Goal: Transaction & Acquisition: Register for event/course

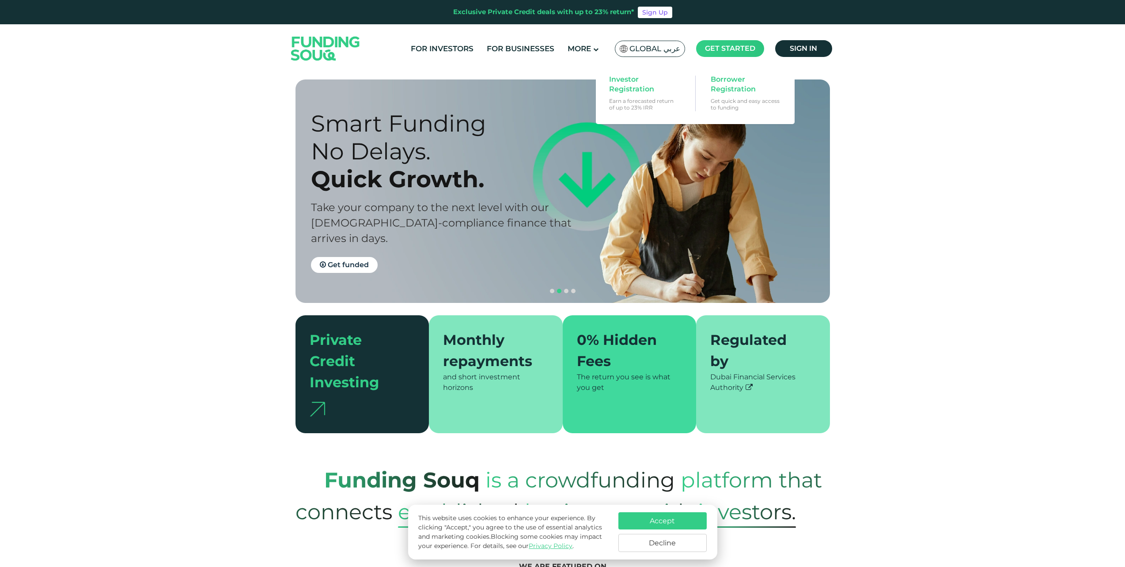
click at [711, 49] on span "Get started" at bounding box center [730, 48] width 50 height 8
click at [623, 91] on span "Investor Registration" at bounding box center [643, 84] width 68 height 19
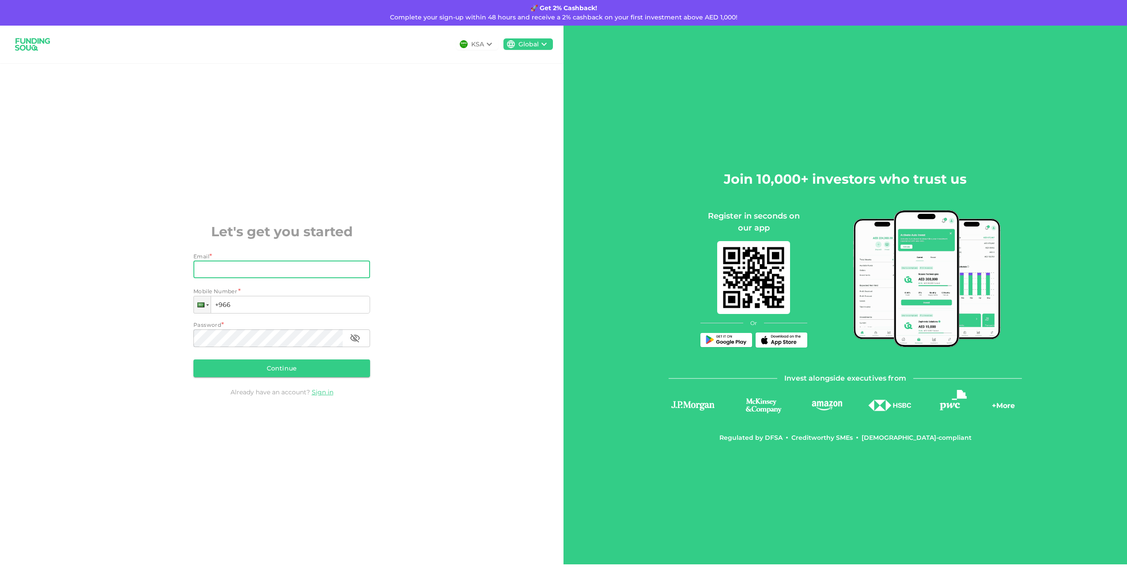
click at [250, 272] on input "Email" at bounding box center [276, 270] width 167 height 18
type input "adeelpervaiz18@gmail.com"
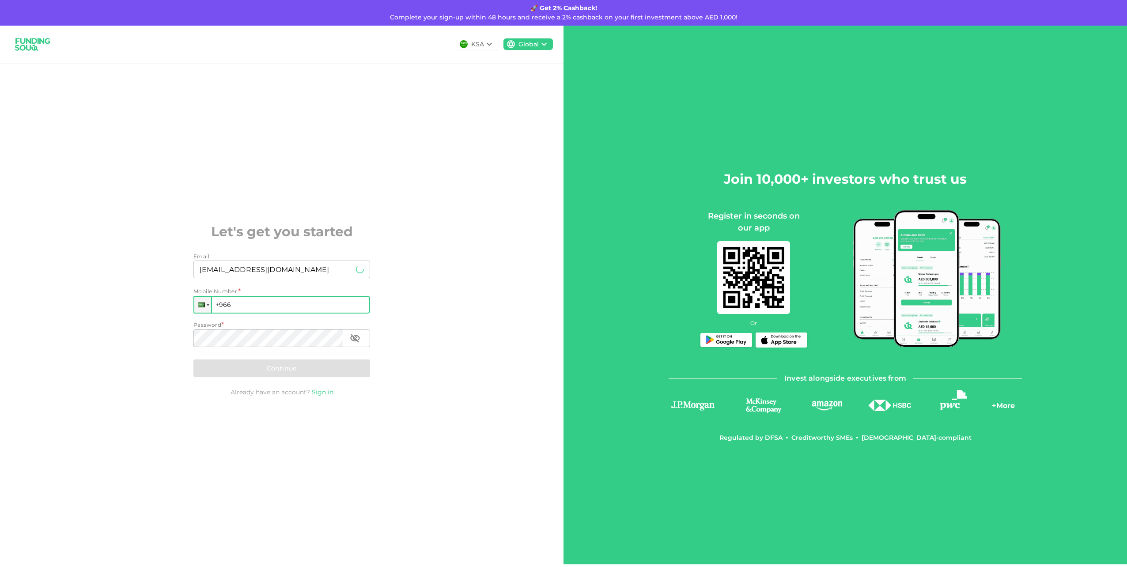
click at [251, 306] on input "+966" at bounding box center [281, 305] width 177 height 18
click at [208, 308] on div at bounding box center [202, 305] width 17 height 16
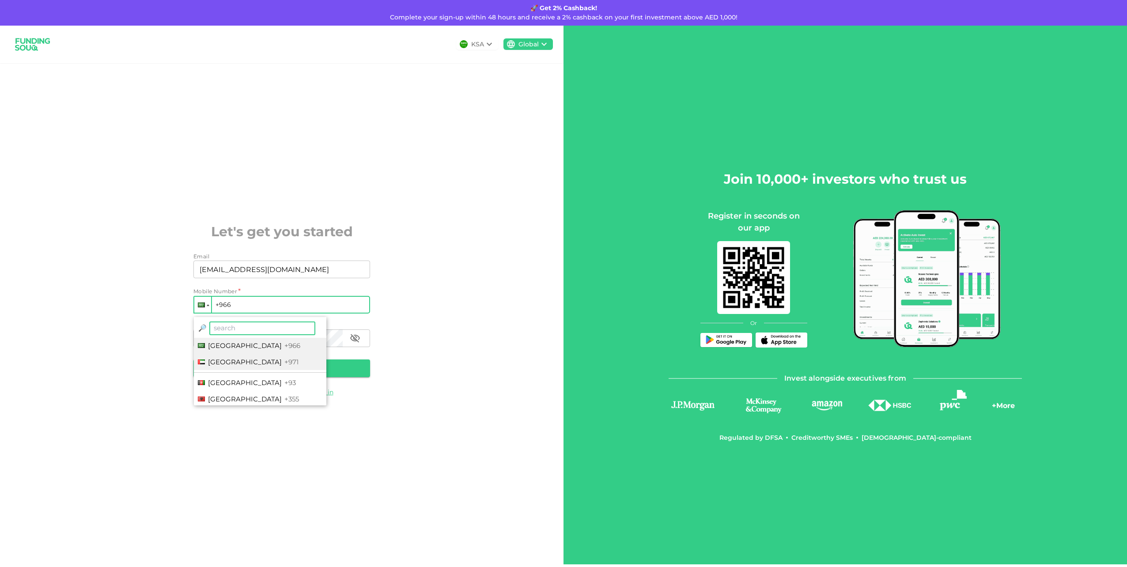
click at [241, 361] on span "United Arab Emirates" at bounding box center [245, 362] width 74 height 8
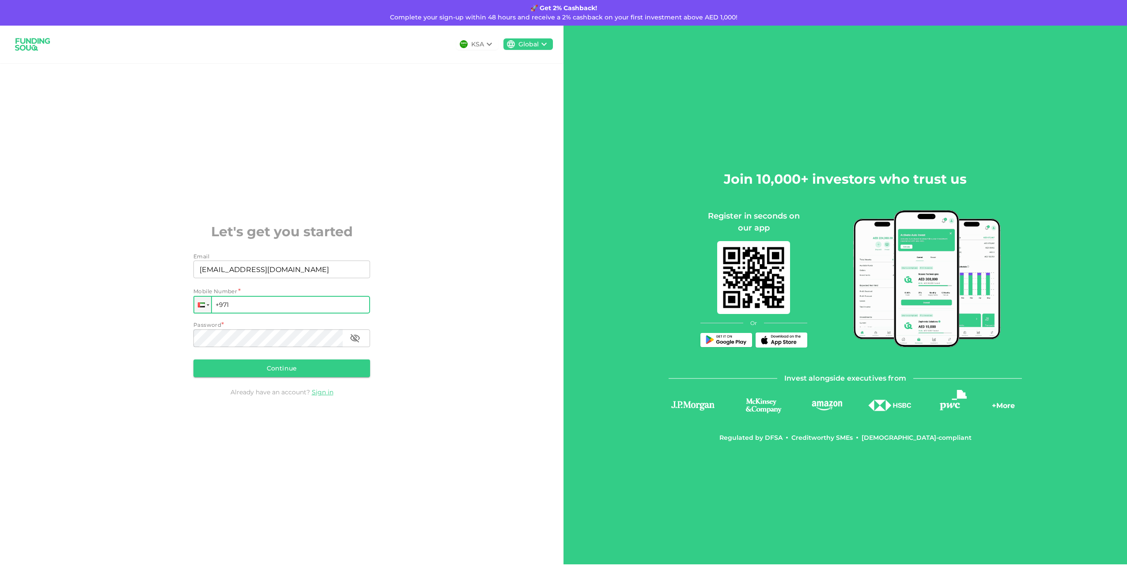
click at [244, 306] on input "+971" at bounding box center [281, 305] width 177 height 18
type input "[PHONE_NUMBER]"
click at [321, 392] on link "Sign in" at bounding box center [323, 392] width 22 height 8
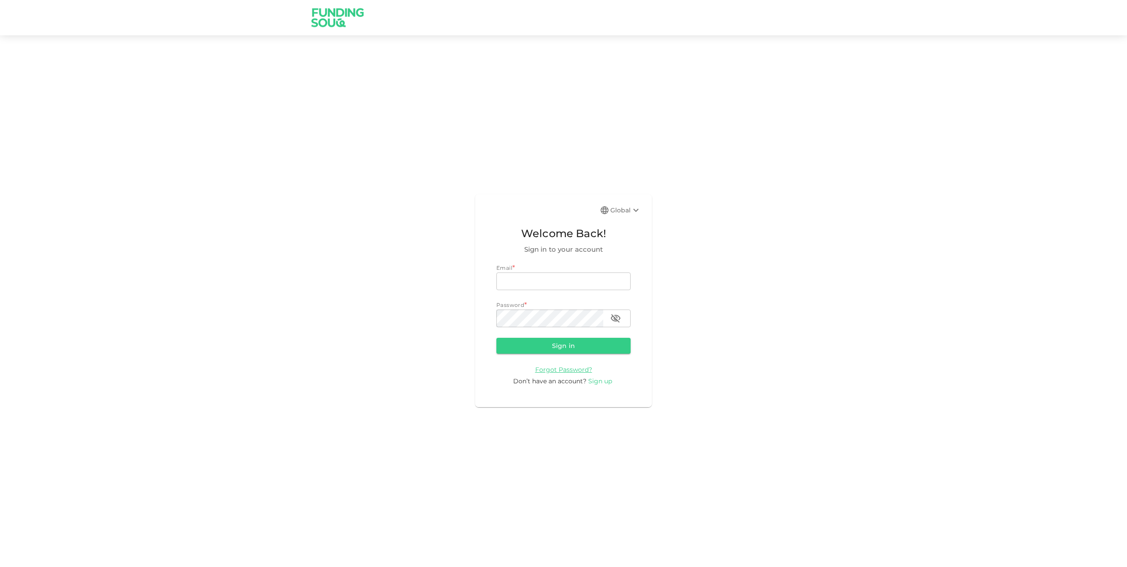
click at [600, 381] on span "Sign up" at bounding box center [600, 381] width 24 height 8
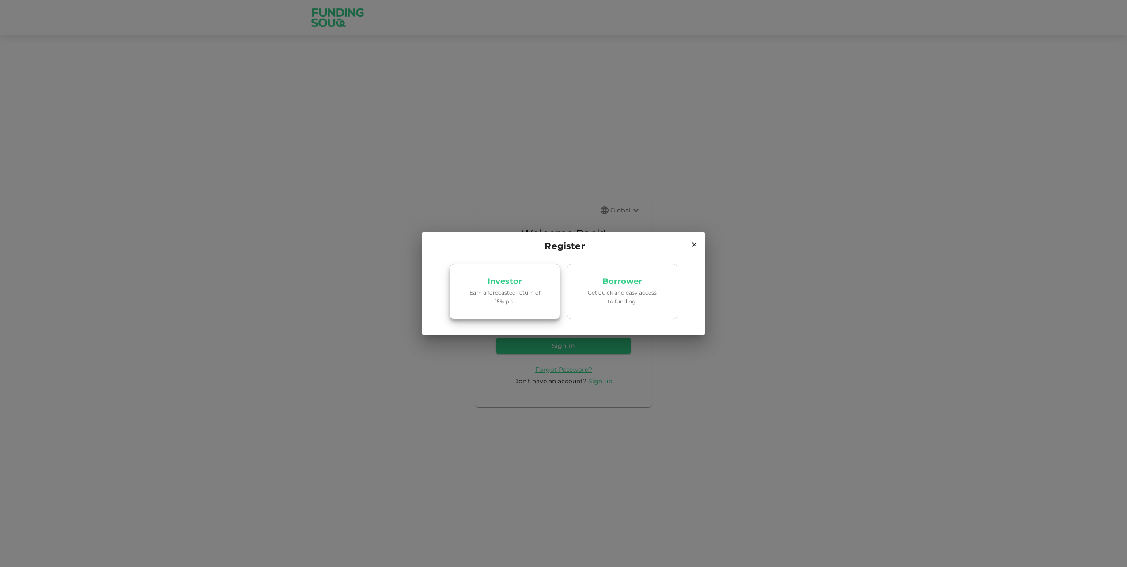
click at [516, 304] on p "Earn a forecasted return of 15% p.a." at bounding box center [504, 296] width 75 height 17
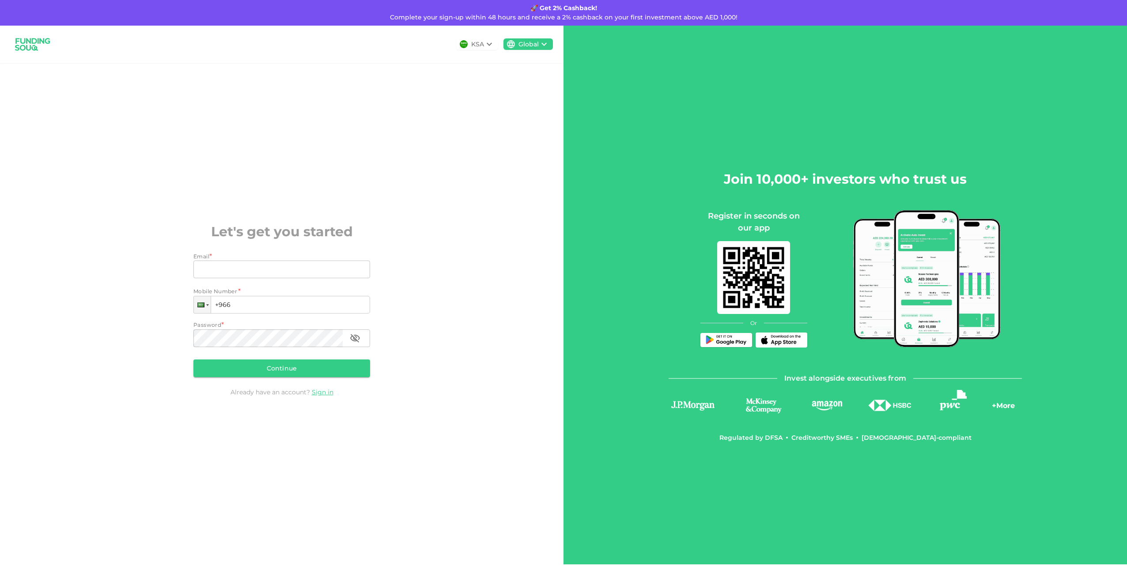
click at [490, 44] on icon at bounding box center [489, 44] width 11 height 11
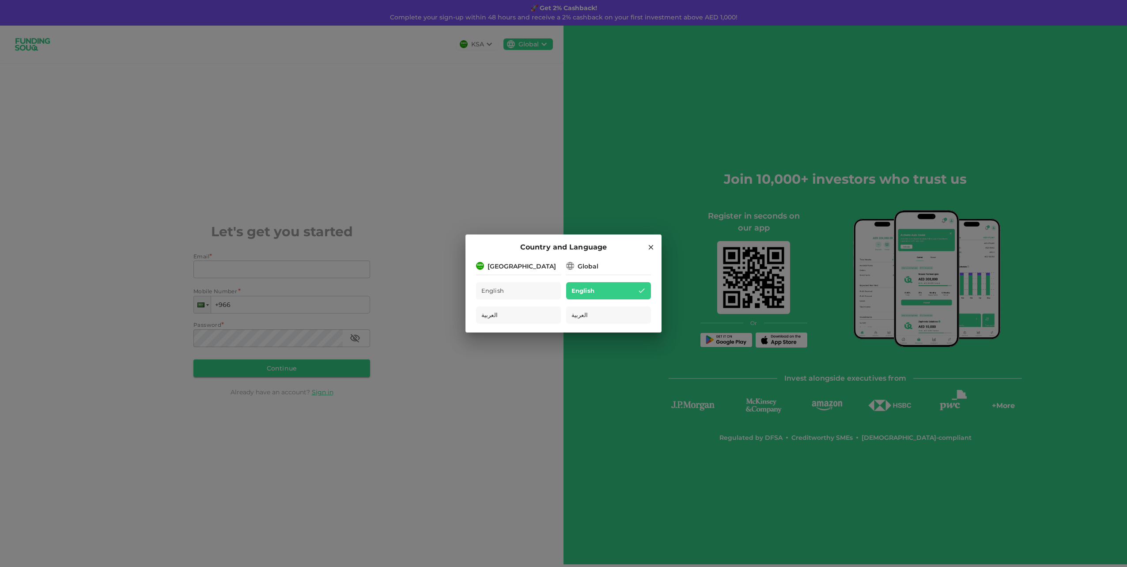
click at [571, 266] on icon at bounding box center [570, 265] width 9 height 9
click at [593, 265] on div "Global" at bounding box center [588, 266] width 21 height 9
click at [521, 294] on div "English" at bounding box center [518, 290] width 85 height 17
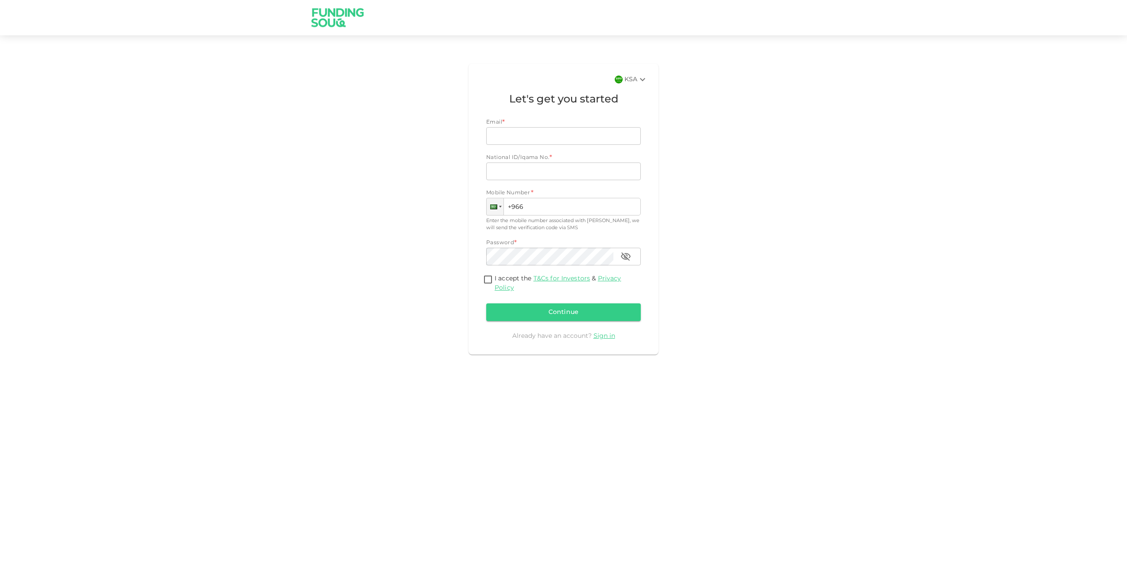
click at [635, 76] on div "KSA" at bounding box center [635, 79] width 23 height 11
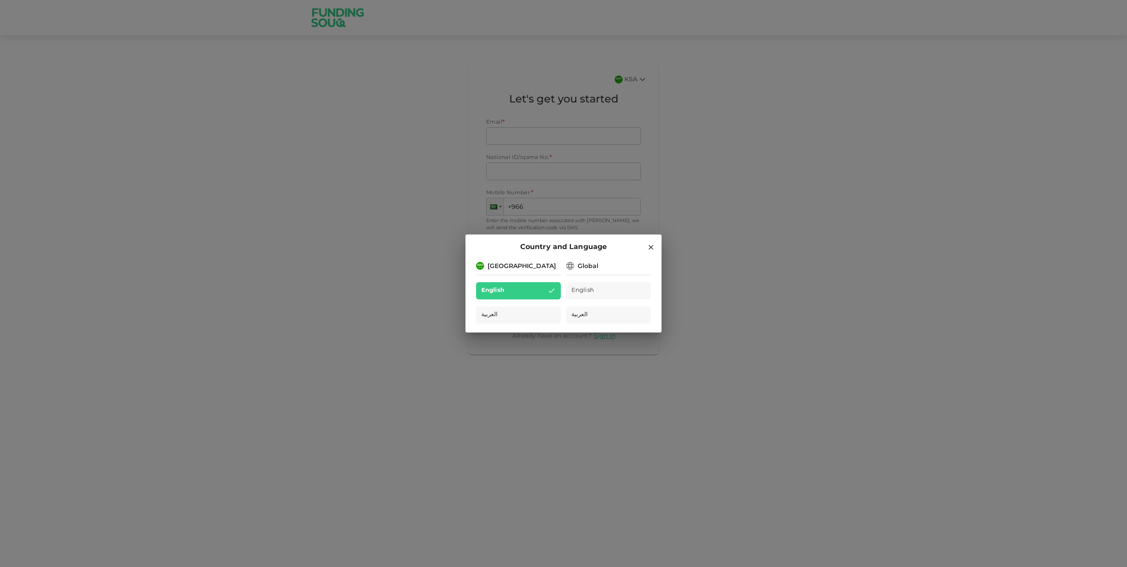
click at [524, 287] on div "English" at bounding box center [518, 290] width 85 height 17
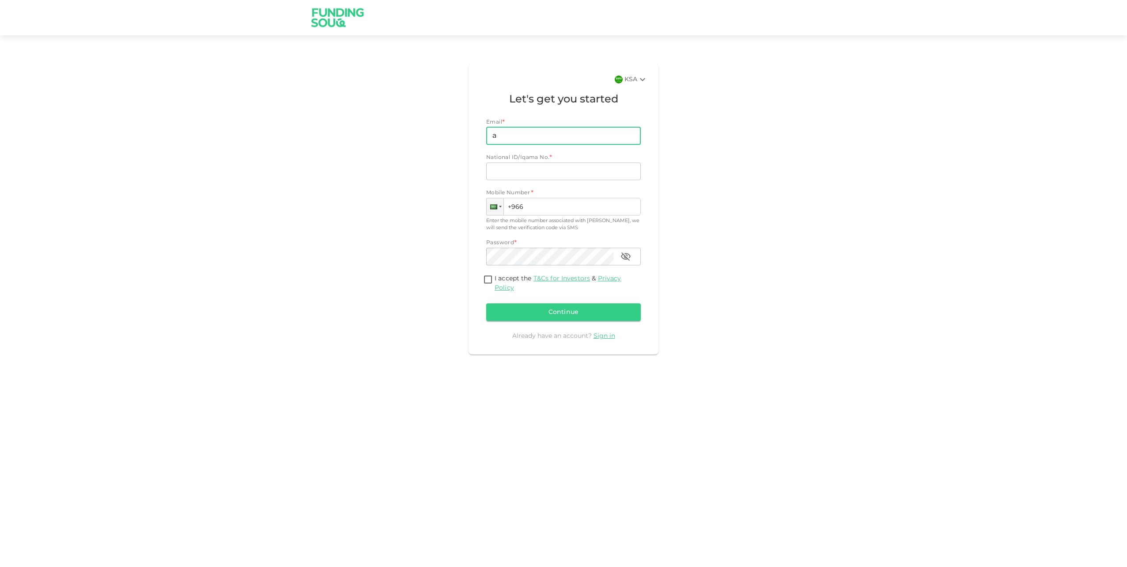
type input "[EMAIL_ADDRESS][DOMAIN_NAME]"
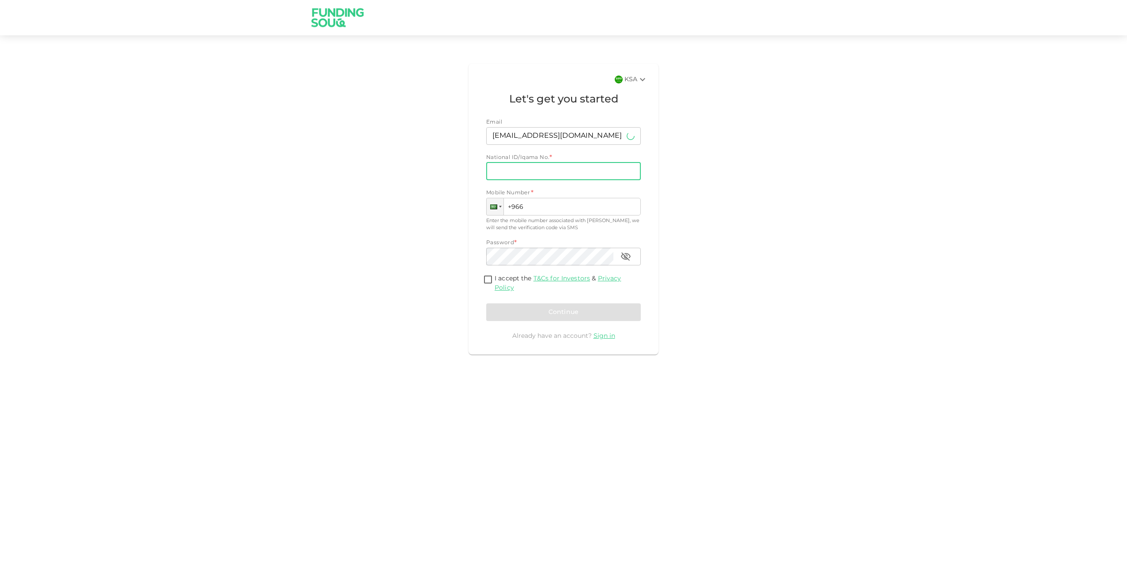
click at [538, 173] on input "National ID/Iqama No." at bounding box center [563, 171] width 155 height 18
click at [642, 80] on icon at bounding box center [642, 79] width 11 height 11
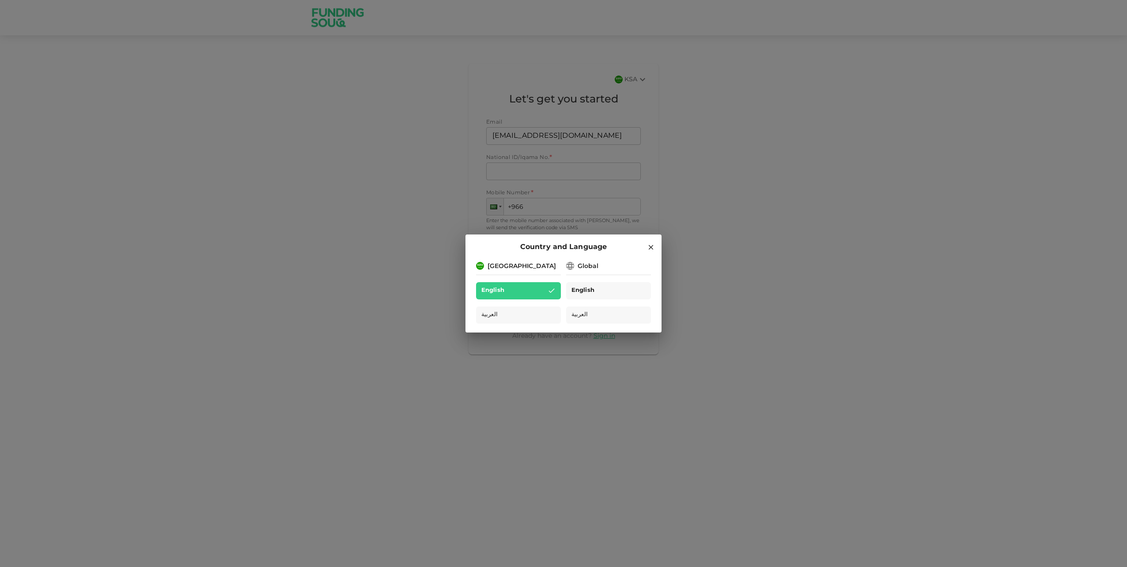
click at [607, 289] on div "English" at bounding box center [608, 290] width 85 height 17
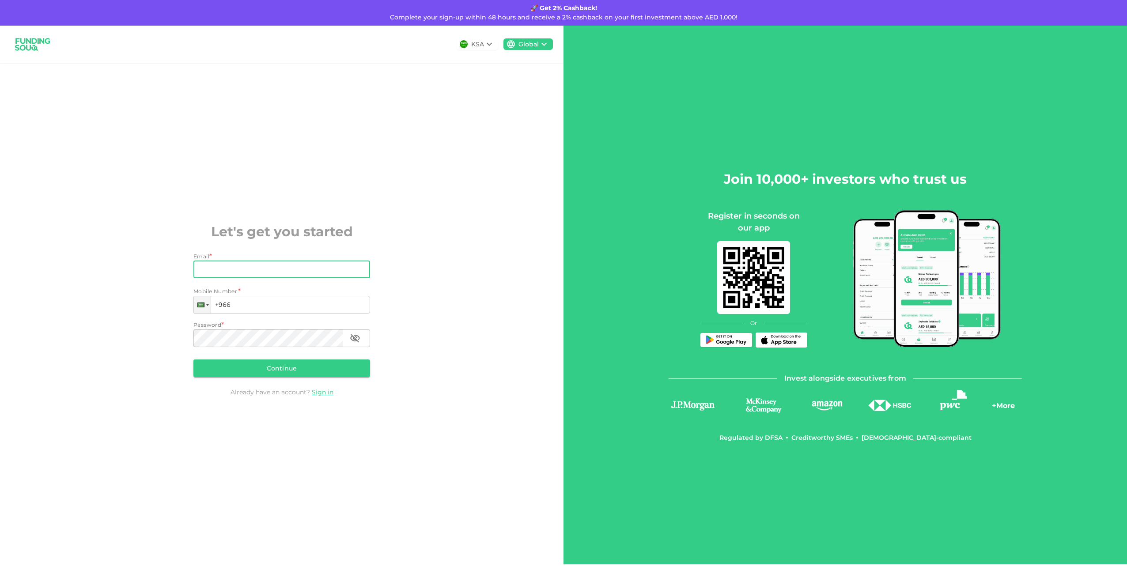
click at [288, 277] on input "Email" at bounding box center [276, 270] width 167 height 18
type input "[EMAIL_ADDRESS][DOMAIN_NAME]"
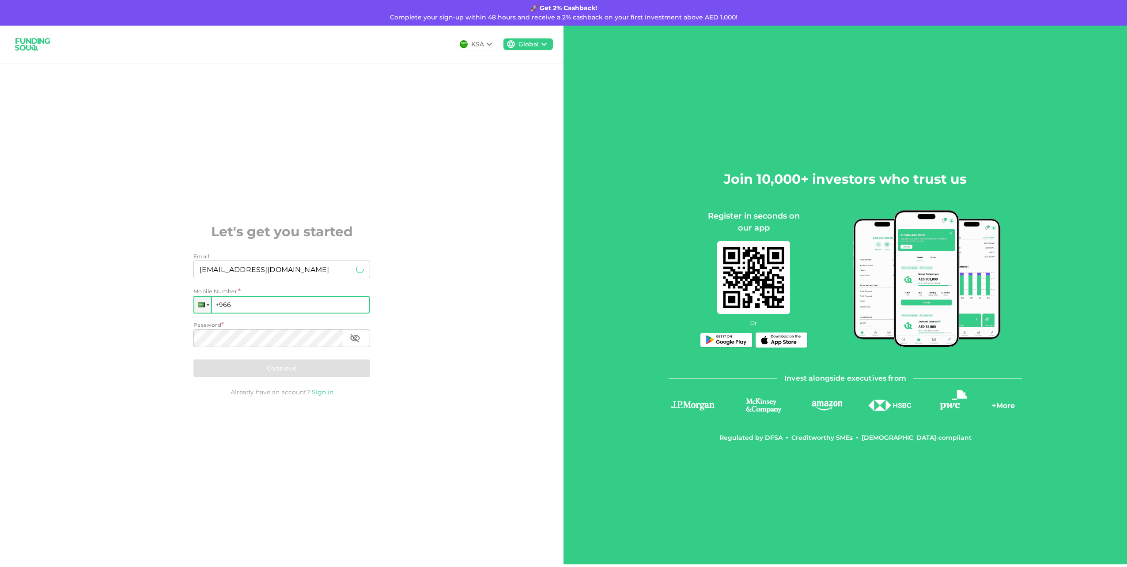
click at [280, 305] on input "+966" at bounding box center [281, 305] width 177 height 18
click at [204, 303] on div at bounding box center [201, 304] width 7 height 5
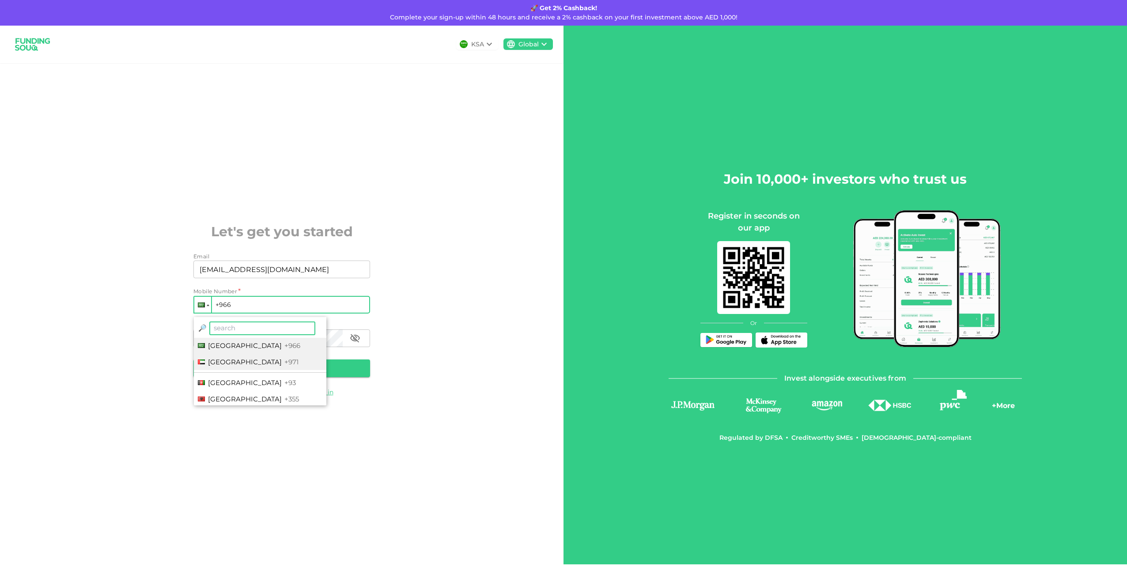
click at [235, 360] on span "[GEOGRAPHIC_DATA]" at bounding box center [245, 362] width 74 height 8
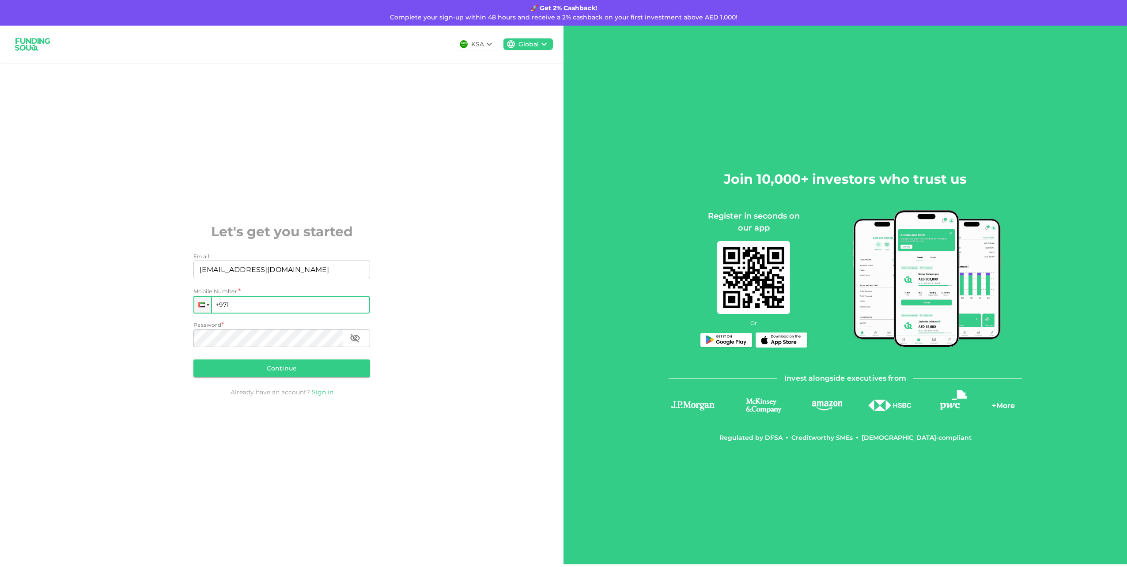
click at [243, 309] on input "+971" at bounding box center [281, 305] width 177 height 18
type input "[PHONE_NUMBER]"
click at [294, 376] on button "Continue" at bounding box center [281, 368] width 177 height 18
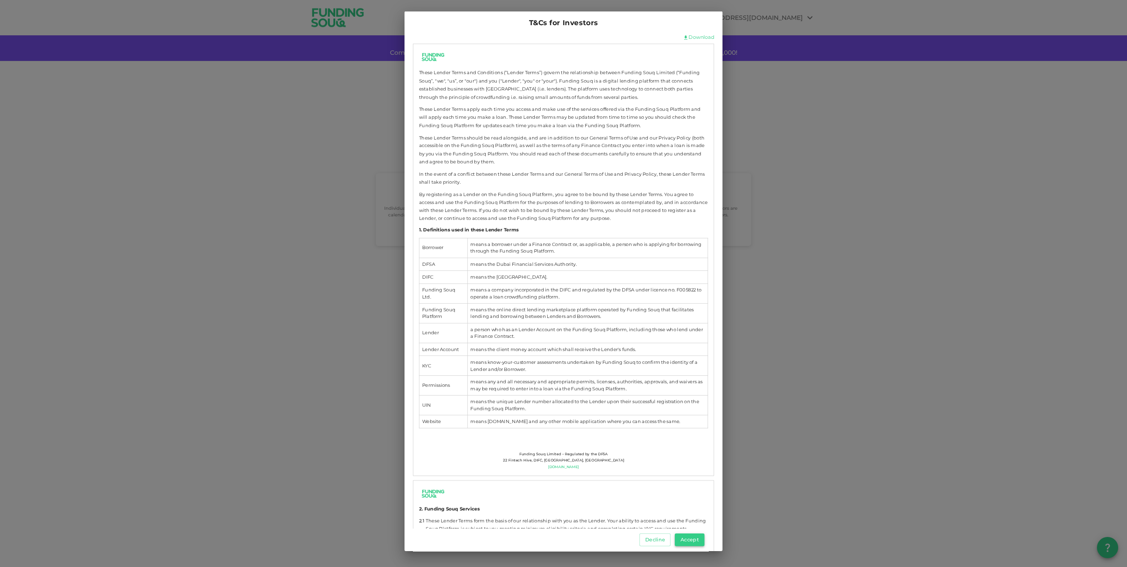
click at [684, 536] on button "Accept" at bounding box center [690, 539] width 30 height 13
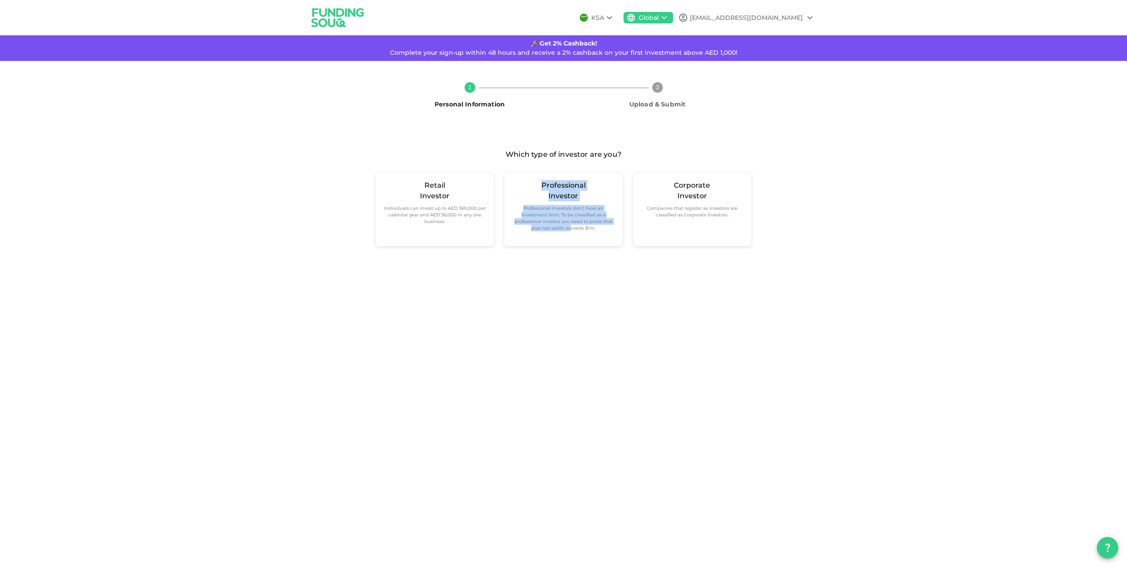
drag, startPoint x: 453, startPoint y: 221, endPoint x: 570, endPoint y: 310, distance: 147.5
click at [570, 310] on div "KSA Global [EMAIL_ADDRESS][DOMAIN_NAME] 🚀 Get 2% Cashback! Complete your sign-u…" at bounding box center [563, 283] width 1127 height 567
drag, startPoint x: 570, startPoint y: 310, endPoint x: 525, endPoint y: 298, distance: 46.7
click at [525, 298] on div "KSA Global [EMAIL_ADDRESS][DOMAIN_NAME] 🚀 Get 2% Cashback! Complete your sign-u…" at bounding box center [563, 283] width 1127 height 567
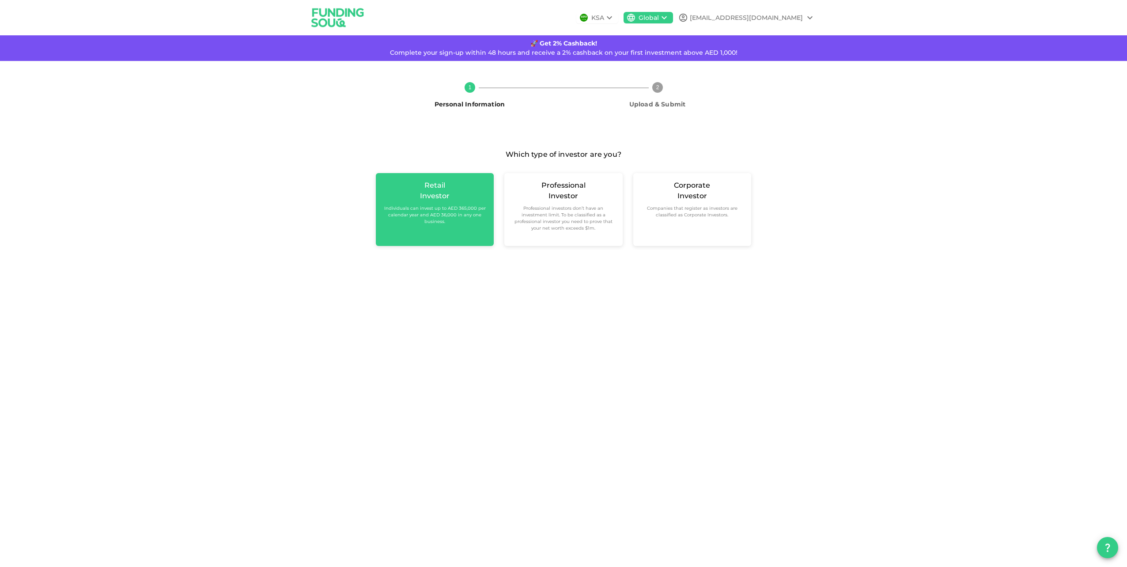
click at [468, 229] on div "Retail Investor Individuals can invest up to AED 365,000 per calendar year and …" at bounding box center [435, 209] width 118 height 73
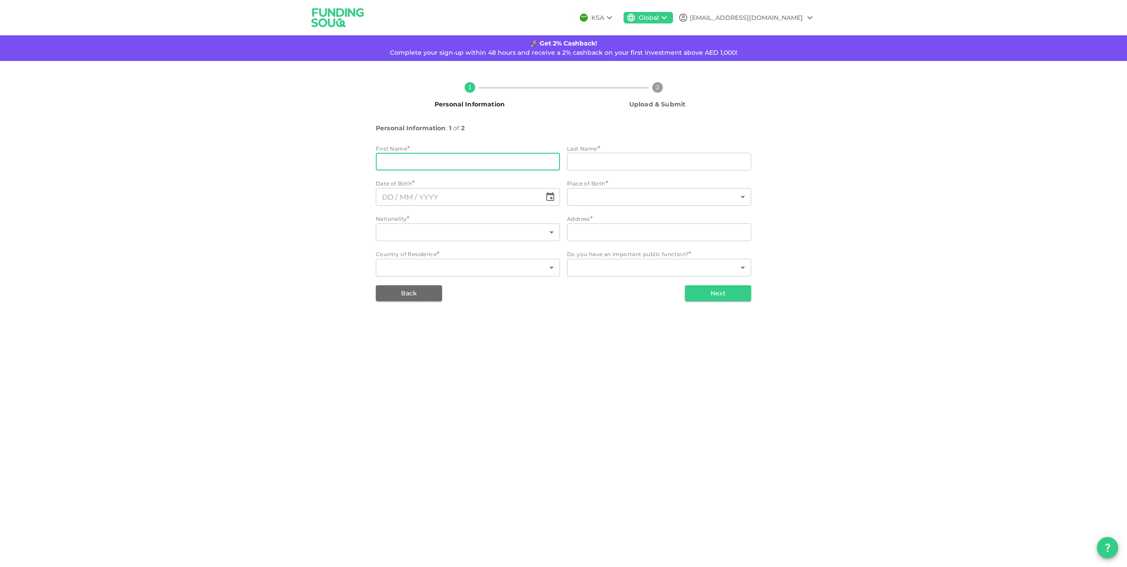
click at [437, 156] on input "firstName" at bounding box center [468, 162] width 184 height 18
type input "Adeel"
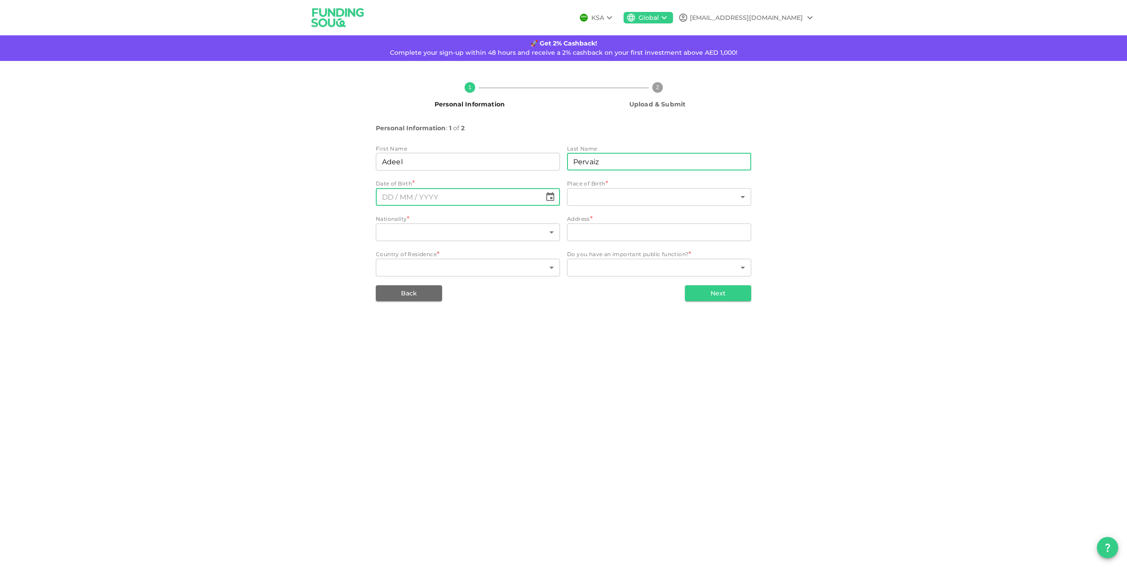
type input "Pervaiz"
click at [458, 195] on input "⁦⁨DD⁩ / ⁨MM⁩ / ⁨YYYY⁩⁩" at bounding box center [459, 197] width 166 height 18
drag, startPoint x: 446, startPoint y: 196, endPoint x: 375, endPoint y: 197, distance: 70.7
click at [375, 197] on div "1 Personal Information 2 Upload & Submit Personal Information : 1 of 2 First Na…" at bounding box center [563, 188] width 503 height 226
type input "⁦⁨DD⁩ / ⁨MM⁩ / ⁨YYYY⁩⁩"
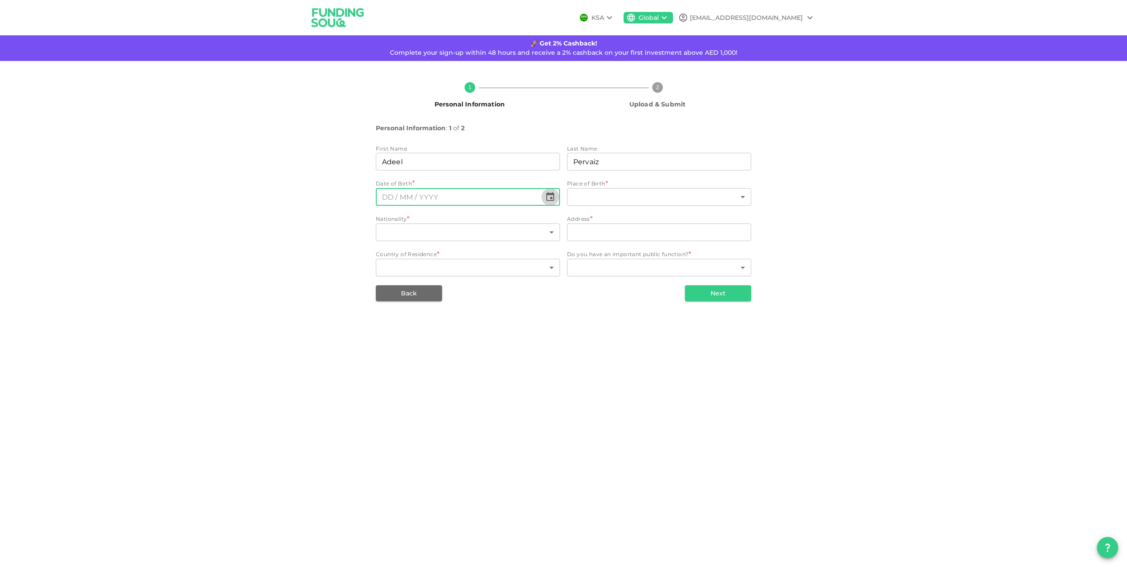
click at [547, 194] on icon "Choose date" at bounding box center [550, 196] width 8 height 9
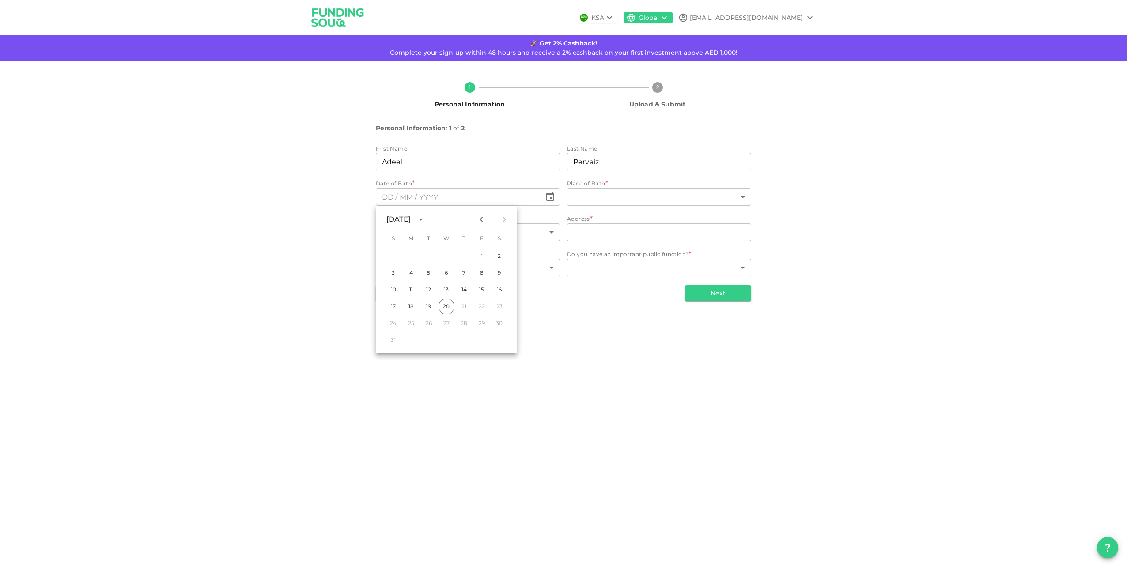
click at [482, 222] on icon "Previous month" at bounding box center [481, 219] width 3 height 5
click at [464, 273] on button "10" at bounding box center [464, 273] width 16 height 16
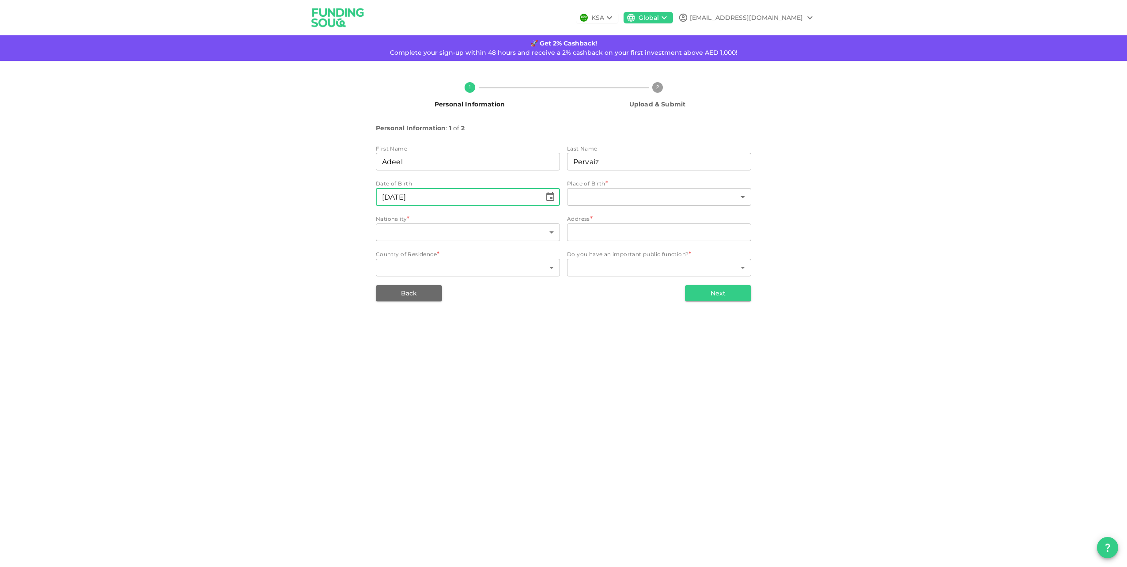
click at [551, 196] on icon "Choose date, selected date is Jul 10, 2025" at bounding box center [550, 197] width 11 height 11
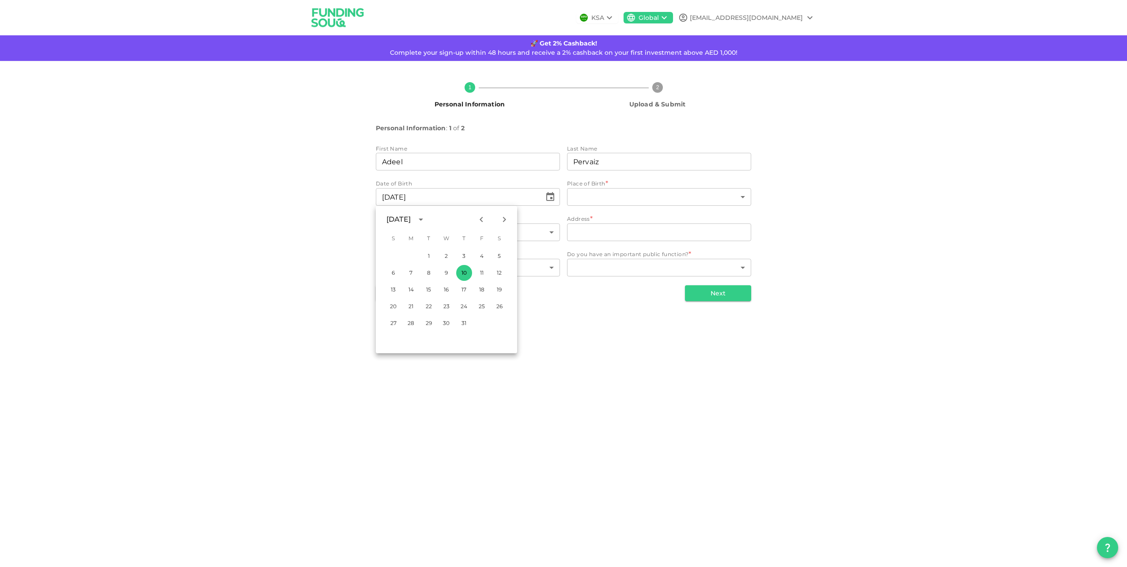
click at [413, 221] on div "[DATE]" at bounding box center [399, 219] width 27 height 11
click at [399, 261] on button "1984" at bounding box center [395, 255] width 32 height 16
type input "⁦⁨[DATE]⁩⁩"
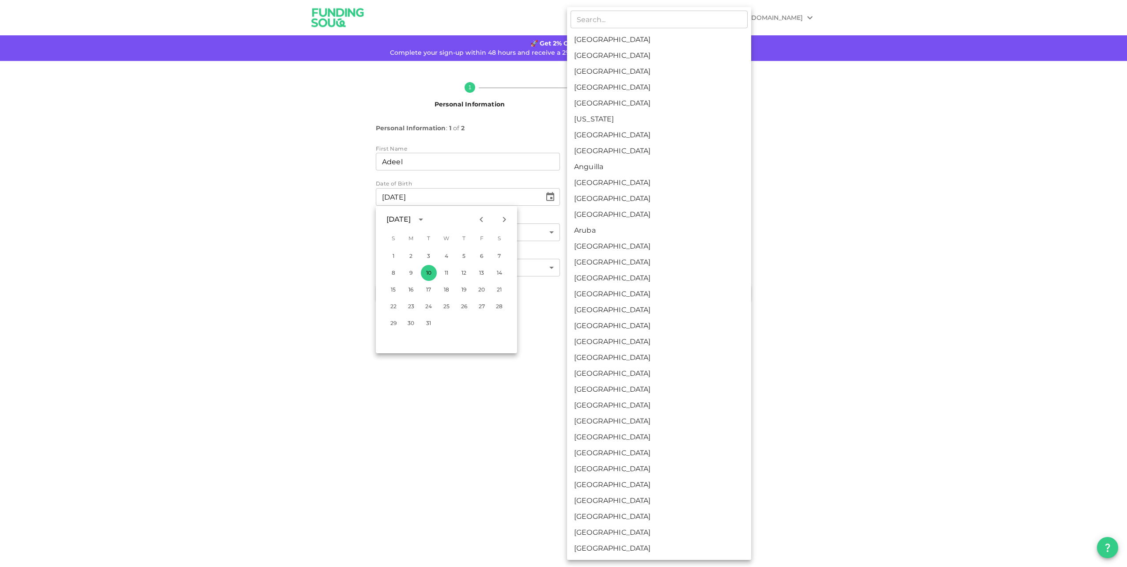
click at [612, 195] on body "KSA Global [EMAIL_ADDRESS][DOMAIN_NAME] 🚀 Get 2% Cashback! Complete your sign-u…" at bounding box center [563, 283] width 1127 height 567
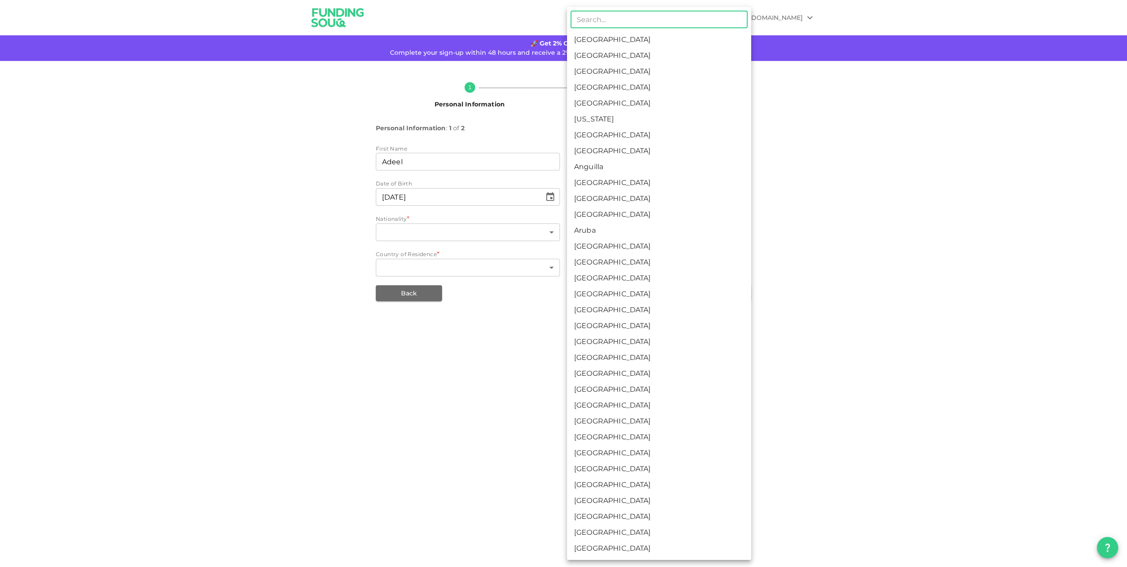
click at [614, 18] on input "text" at bounding box center [658, 20] width 177 height 18
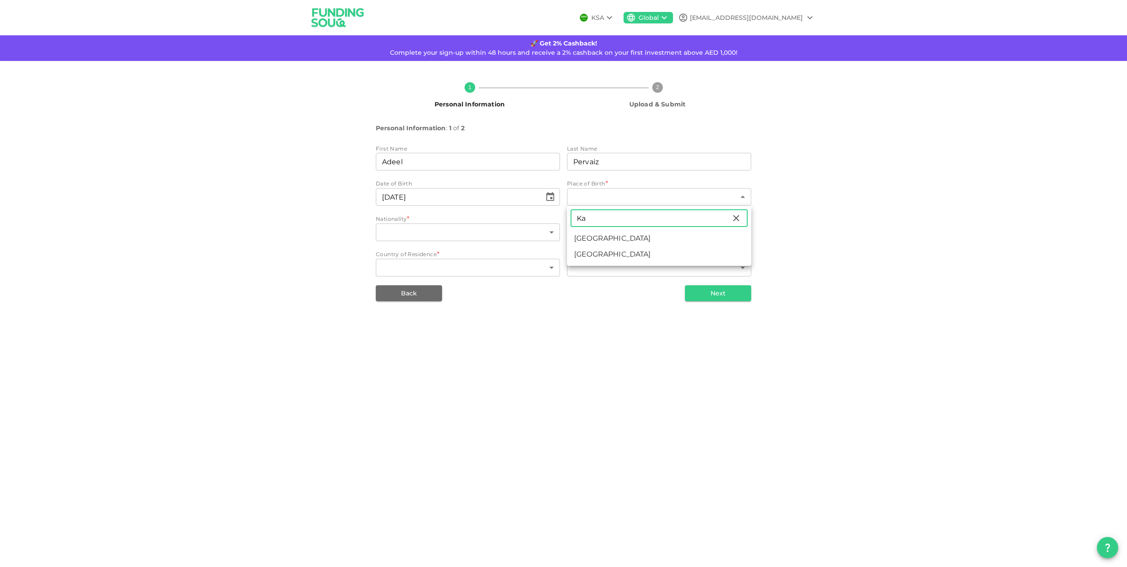
type input "K"
type input "Pakista"
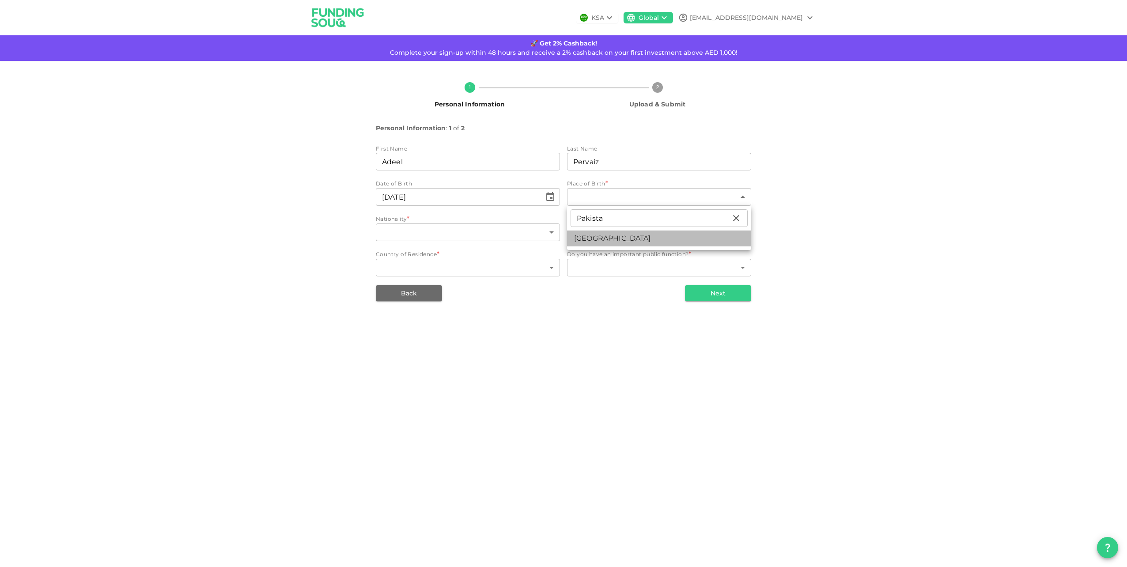
click at [600, 234] on li "[GEOGRAPHIC_DATA]" at bounding box center [659, 238] width 184 height 16
type input "149"
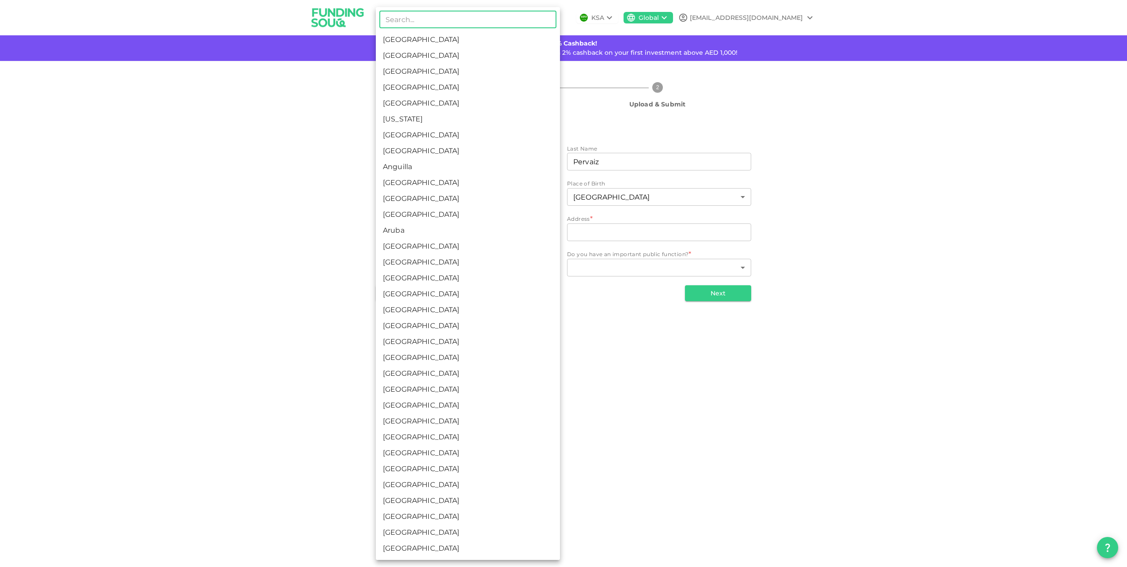
click at [476, 230] on body "KSA Global [EMAIL_ADDRESS][DOMAIN_NAME] 🚀 Get 2% Cashback! Complete your sign-u…" at bounding box center [563, 283] width 1127 height 567
click at [622, 227] on div at bounding box center [563, 283] width 1127 height 567
click at [472, 234] on body "KSA Global [EMAIL_ADDRESS][DOMAIN_NAME] 🚀 Get 2% Cashback! Complete your sign-u…" at bounding box center [563, 283] width 1127 height 567
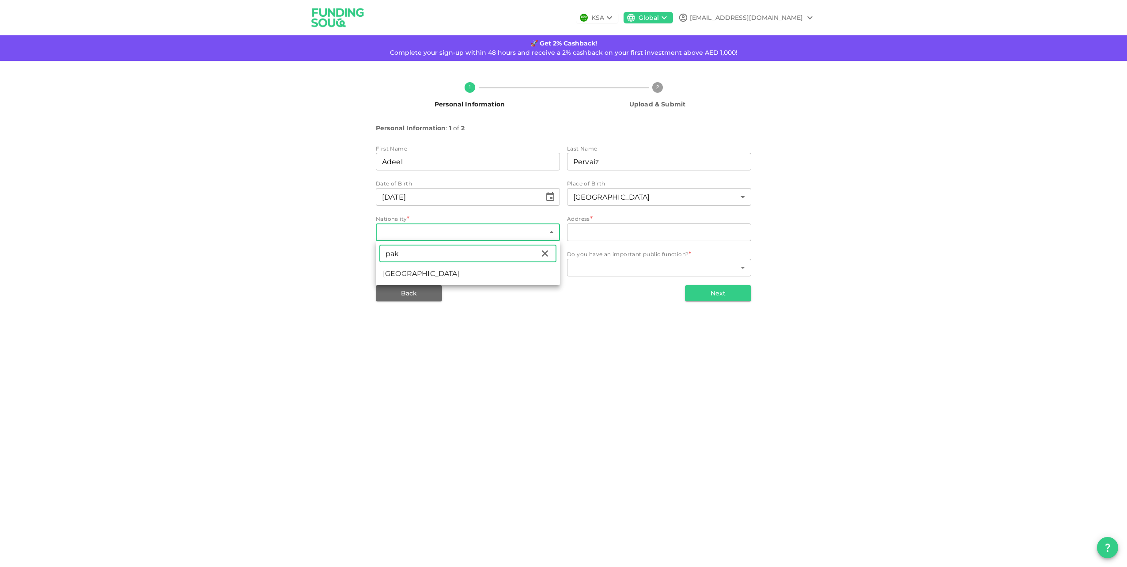
type input "pak"
click at [416, 280] on li "[GEOGRAPHIC_DATA]" at bounding box center [468, 274] width 184 height 16
type input "149"
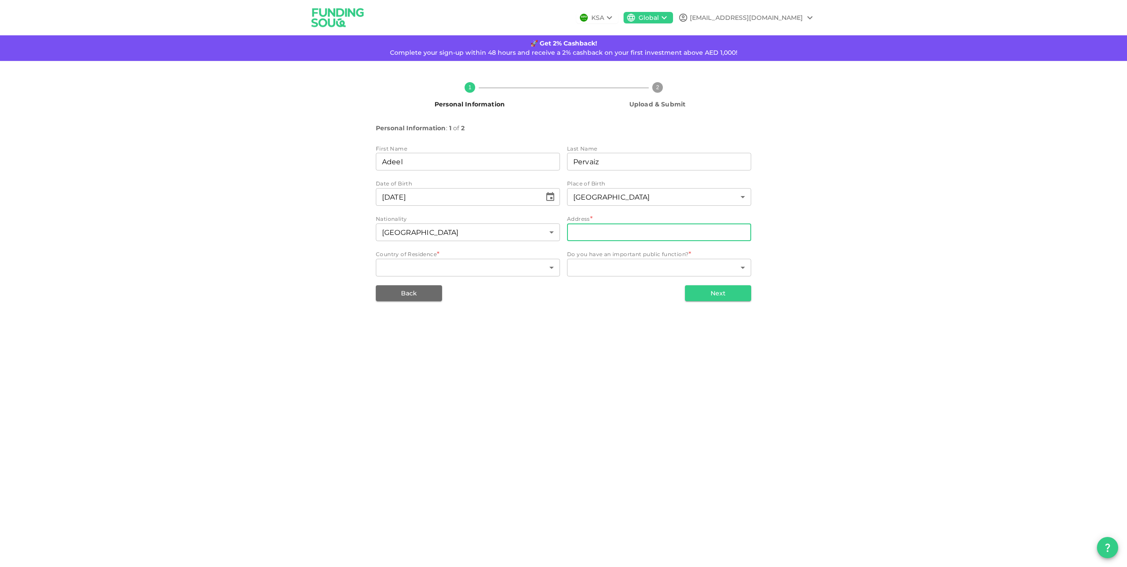
click at [603, 237] on input "address" at bounding box center [659, 232] width 184 height 18
type input "Villa [STREET_ADDRESS]"
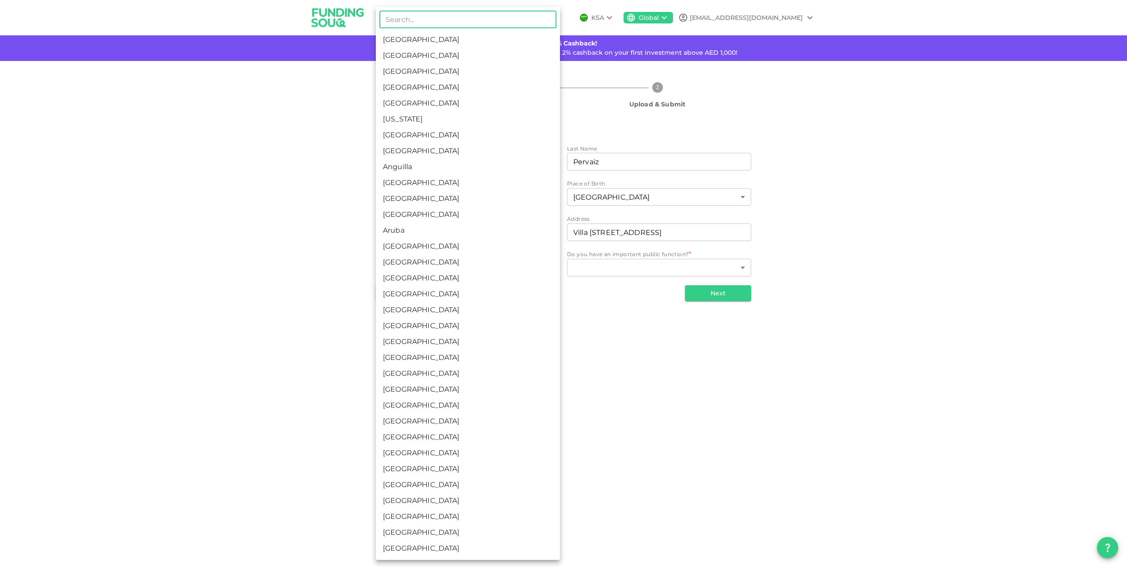
click at [514, 268] on body "KSA Global [EMAIL_ADDRESS][DOMAIN_NAME] 🚀 Get 2% Cashback! Complete your sign-u…" at bounding box center [563, 283] width 1127 height 567
click at [449, 21] on input "text" at bounding box center [467, 20] width 177 height 18
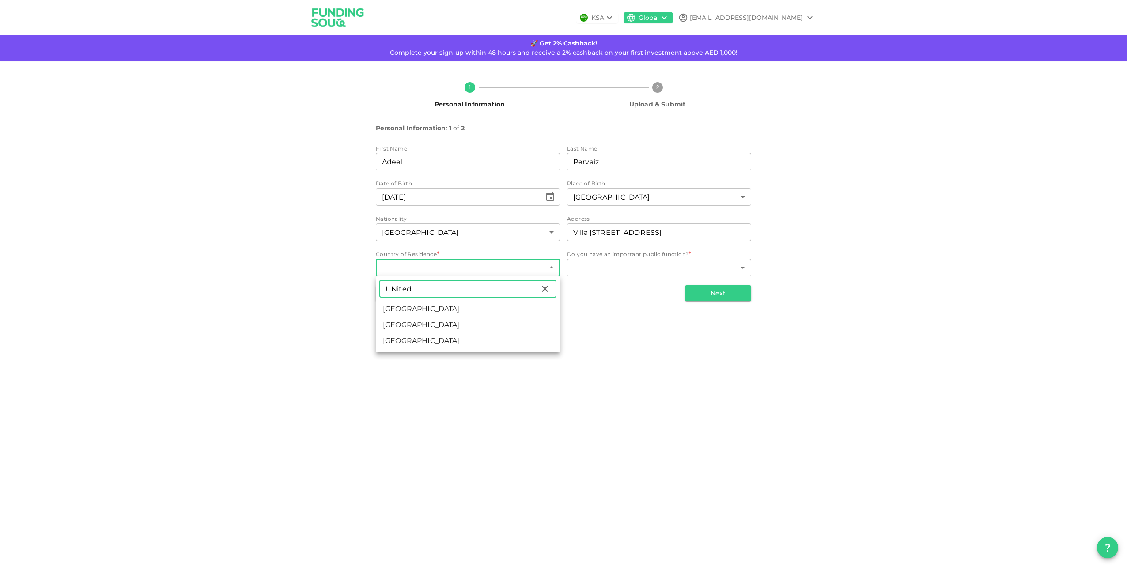
type input "[GEOGRAPHIC_DATA]"
click at [451, 309] on li "[GEOGRAPHIC_DATA]" at bounding box center [468, 309] width 184 height 16
type input "2"
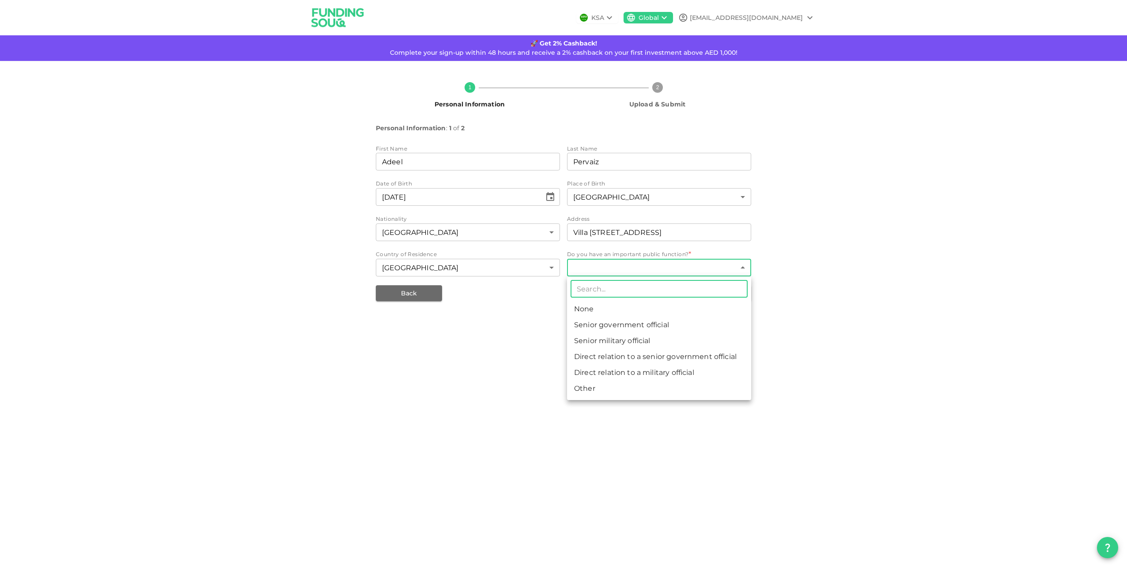
click at [640, 268] on body "KSA Global [EMAIL_ADDRESS][DOMAIN_NAME] 🚀 Get 2% Cashback! Complete your sign-u…" at bounding box center [563, 283] width 1127 height 567
click at [596, 308] on li "None" at bounding box center [659, 309] width 184 height 16
type input "1"
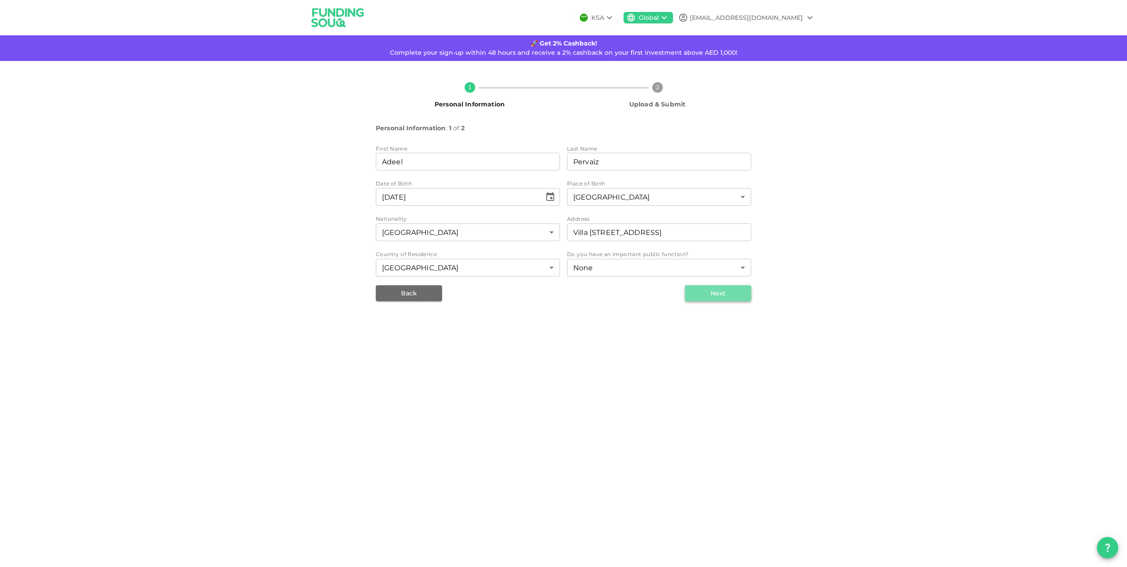
click at [706, 296] on button "Next" at bounding box center [718, 293] width 66 height 16
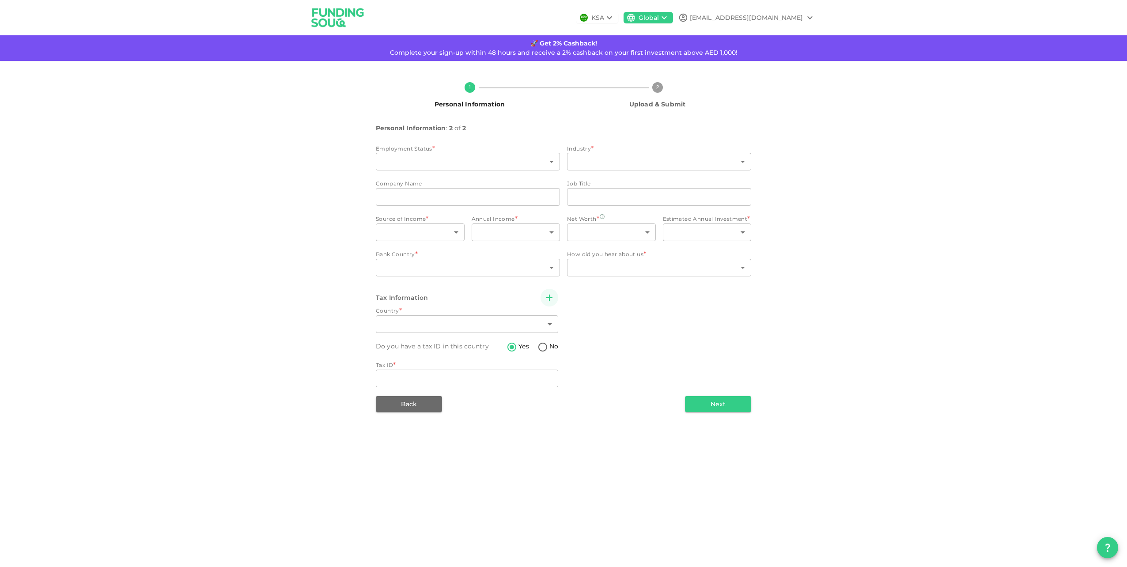
type input "2"
radio input "false"
radio input "true"
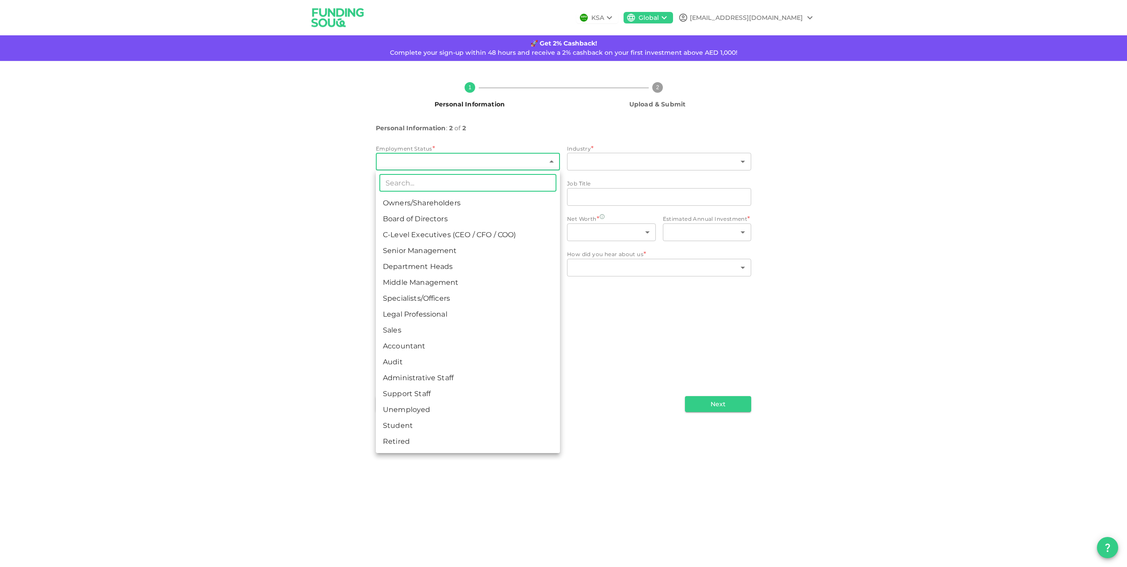
click at [499, 164] on body "KSA Global [EMAIL_ADDRESS][DOMAIN_NAME] 🚀 Get 2% Cashback! Complete your sign-u…" at bounding box center [563, 283] width 1127 height 567
click at [416, 281] on li "Middle Management" at bounding box center [468, 283] width 184 height 16
type input "6"
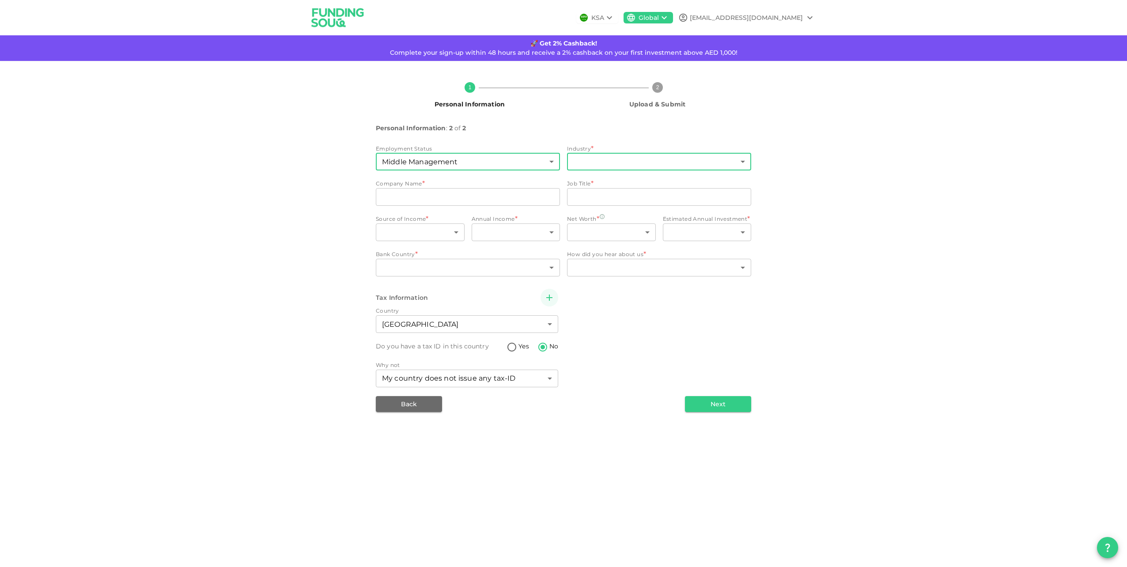
click at [617, 167] on body "KSA Global [EMAIL_ADDRESS][DOMAIN_NAME] 🚀 Get 2% Cashback! Complete your sign-u…" at bounding box center [563, 283] width 1127 height 567
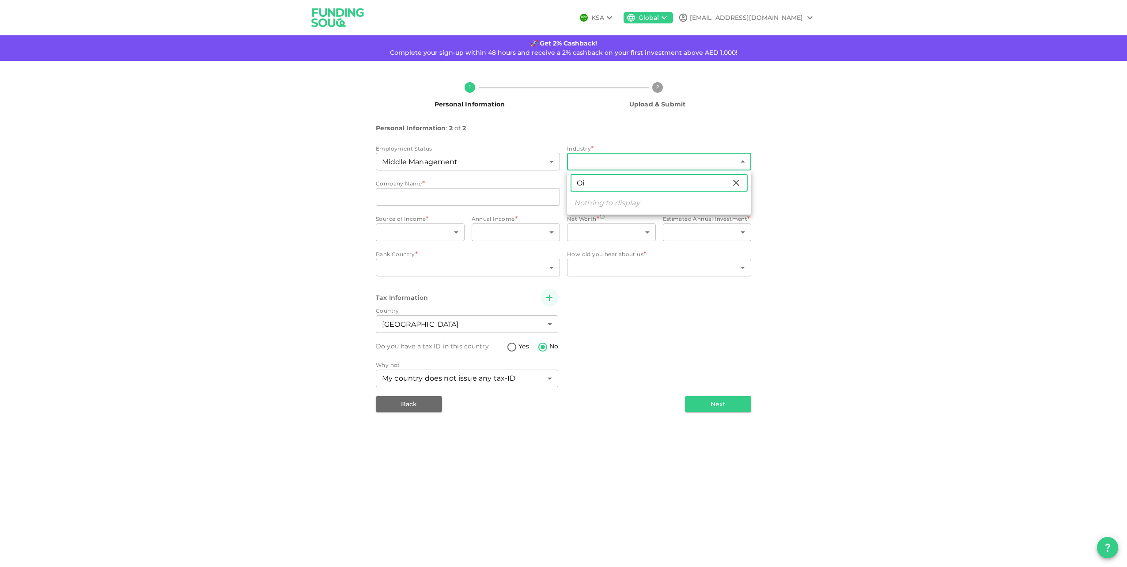
type input "O"
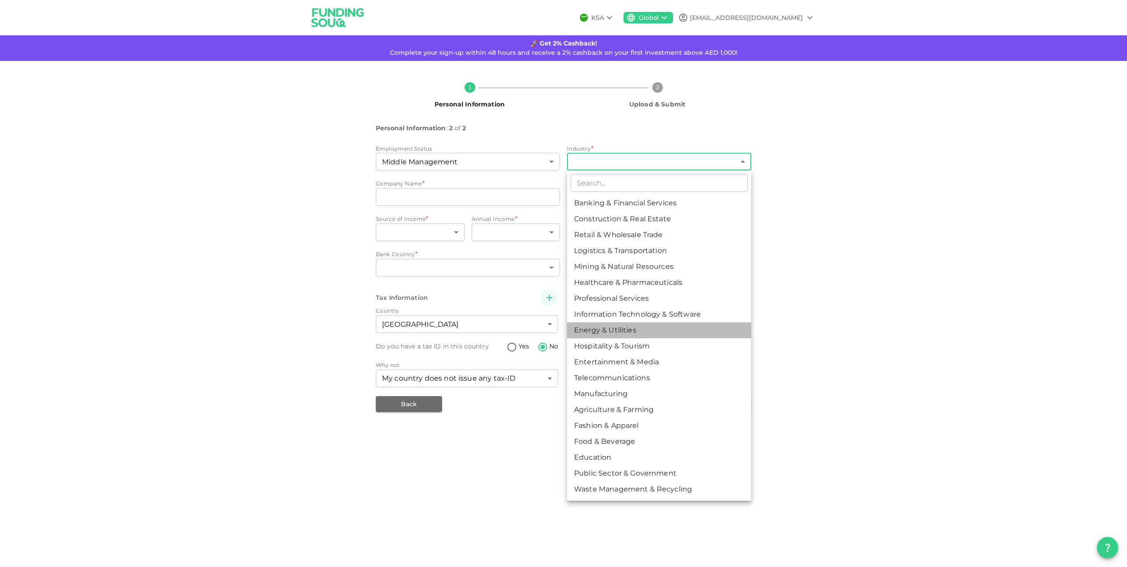
click at [613, 333] on li "Energy & Utilities" at bounding box center [659, 330] width 184 height 16
type input "9"
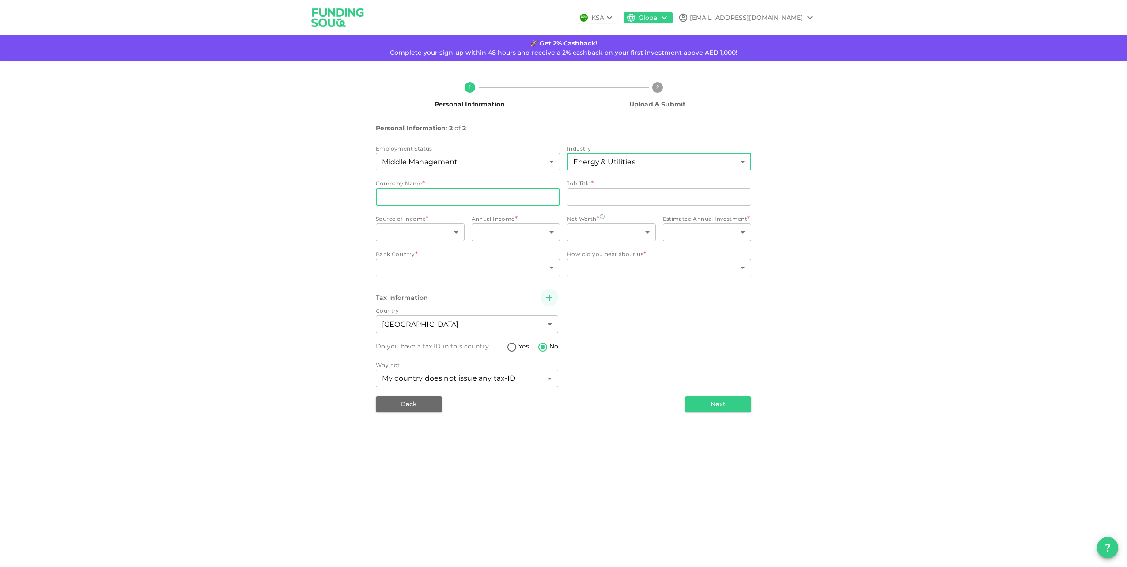
click at [416, 203] on input "companyName" at bounding box center [468, 197] width 184 height 18
type input "Shell Markets Middle East Limited FZE"
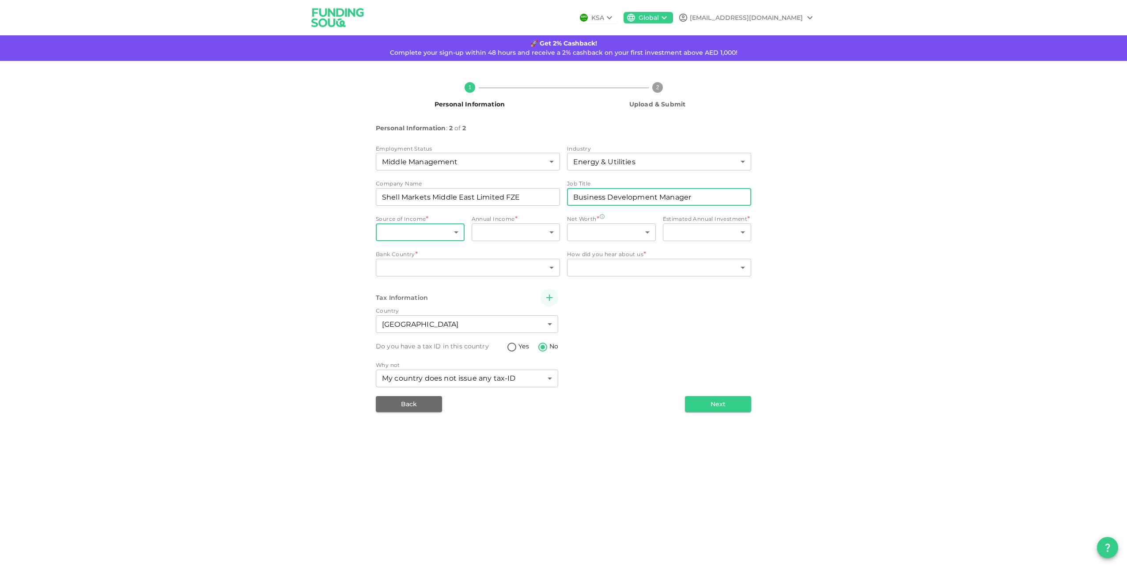
type input "Business Development Manager"
click at [437, 229] on body "KSA Global [EMAIL_ADDRESS][DOMAIN_NAME] 🚀 Get 2% Cashback! Complete your sign-u…" at bounding box center [563, 283] width 1127 height 567
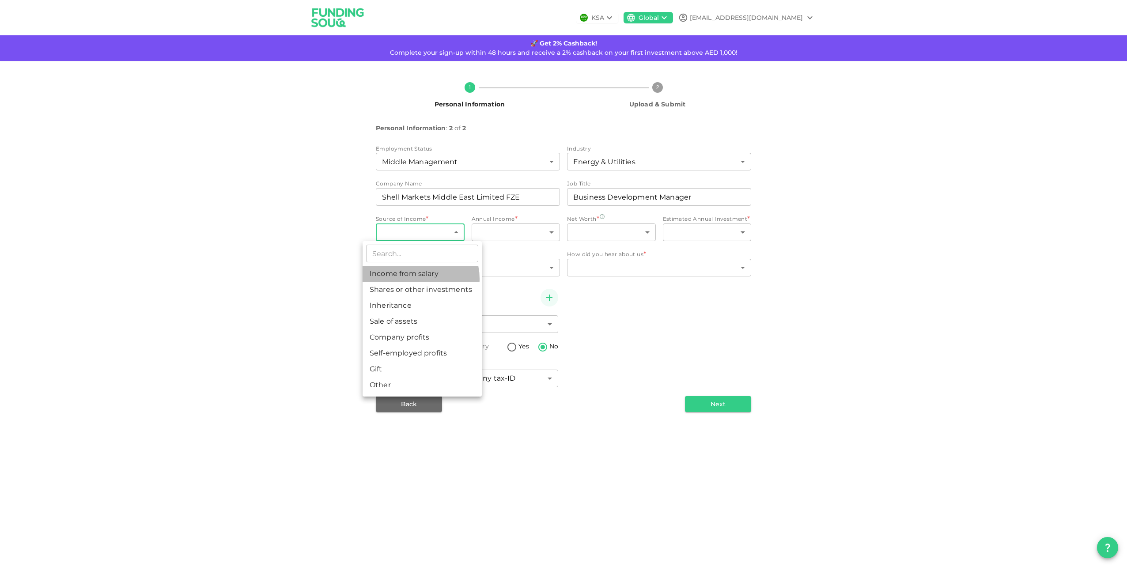
click at [417, 279] on li "Income from salary" at bounding box center [421, 274] width 119 height 16
type input "1"
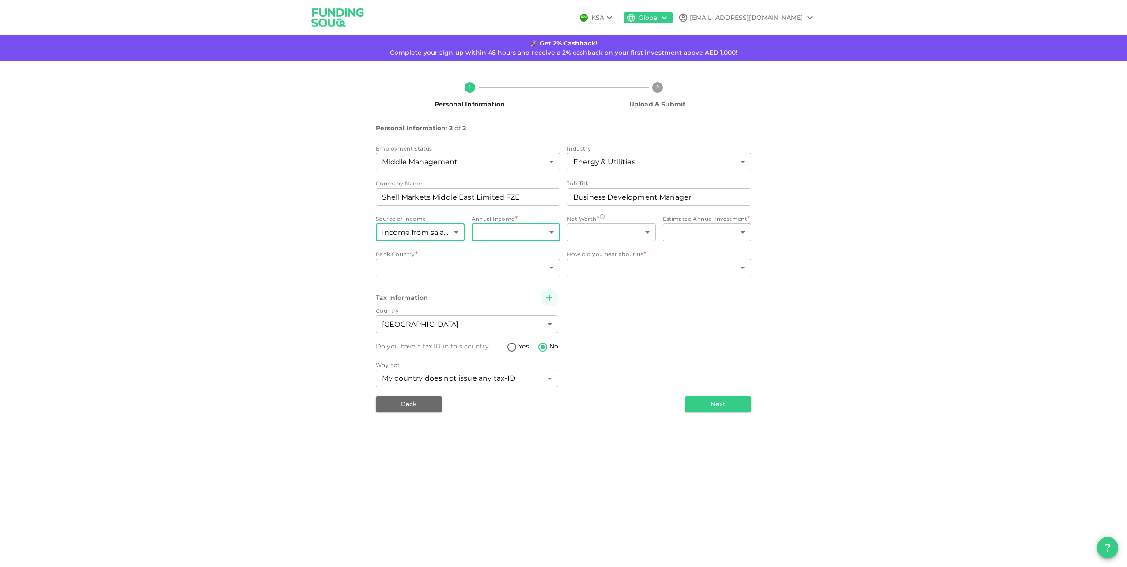
click at [499, 234] on body "KSA Global [EMAIL_ADDRESS][DOMAIN_NAME] 🚀 Get 2% Cashback! Complete your sign-u…" at bounding box center [563, 283] width 1127 height 567
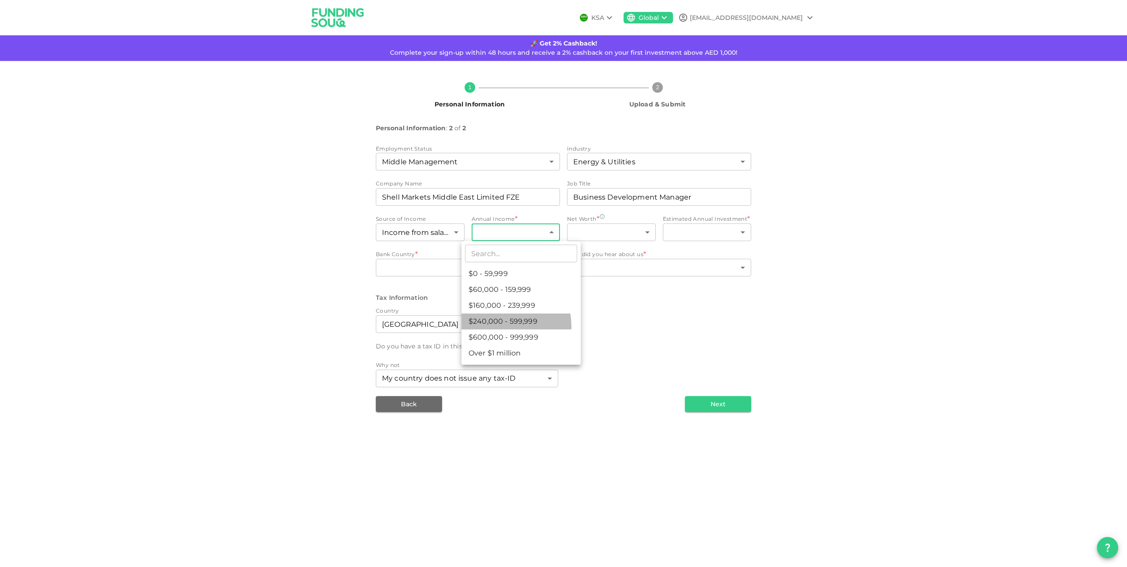
click at [500, 326] on li "$240,000 - 599,999" at bounding box center [520, 321] width 119 height 16
type input "4"
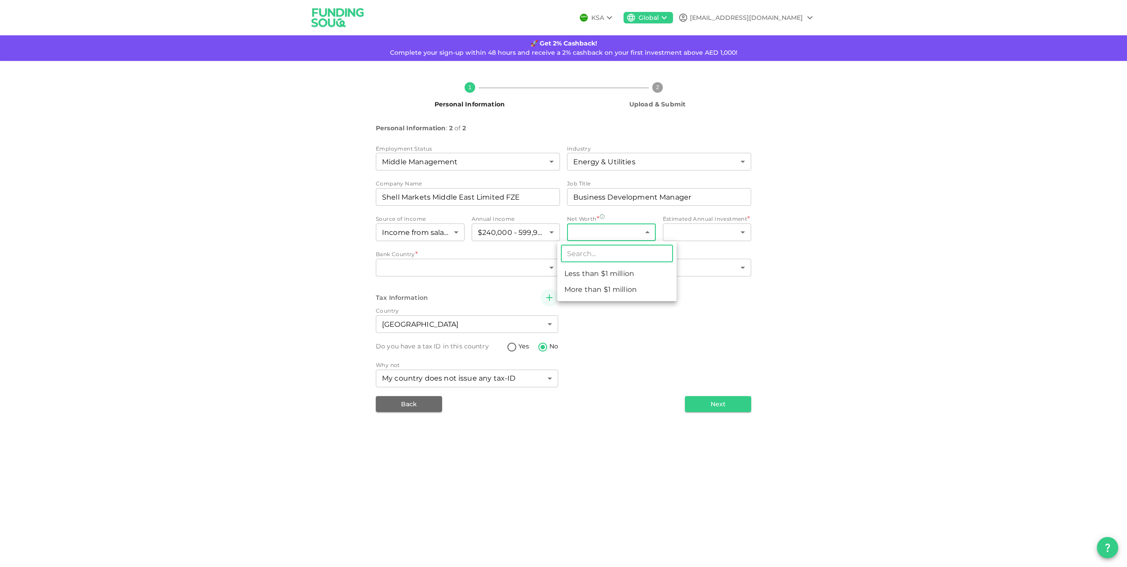
click at [624, 232] on body "KSA Global [EMAIL_ADDRESS][DOMAIN_NAME] 🚀 Get 2% Cashback! Complete your sign-u…" at bounding box center [563, 283] width 1127 height 567
click at [615, 287] on li "More than $1 million" at bounding box center [616, 290] width 119 height 16
type input "2"
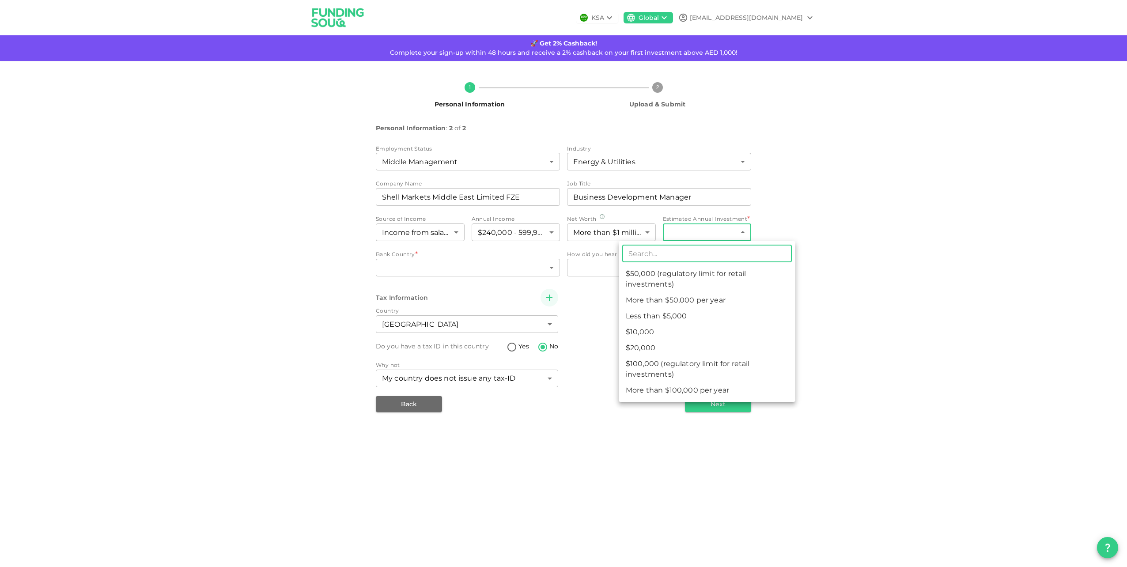
click at [743, 234] on body "KSA Global [EMAIL_ADDRESS][DOMAIN_NAME] 🚀 Get 2% Cashback! Complete your sign-u…" at bounding box center [563, 283] width 1127 height 567
click at [625, 229] on div at bounding box center [563, 283] width 1127 height 567
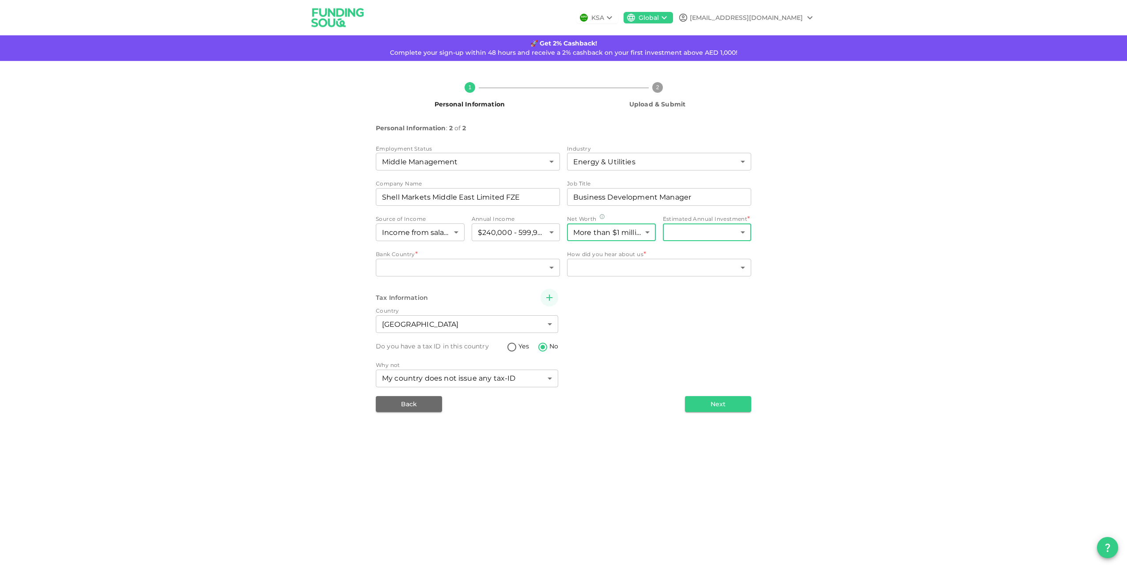
click at [641, 230] on body "KSA Global [EMAIL_ADDRESS][DOMAIN_NAME] 🚀 Get 2% Cashback! Complete your sign-u…" at bounding box center [563, 283] width 1127 height 567
click at [722, 228] on div at bounding box center [563, 283] width 1127 height 567
click at [742, 228] on body "KSA Global [EMAIL_ADDRESS][DOMAIN_NAME] 🚀 Get 2% Cashback! Complete your sign-u…" at bounding box center [563, 283] width 1127 height 567
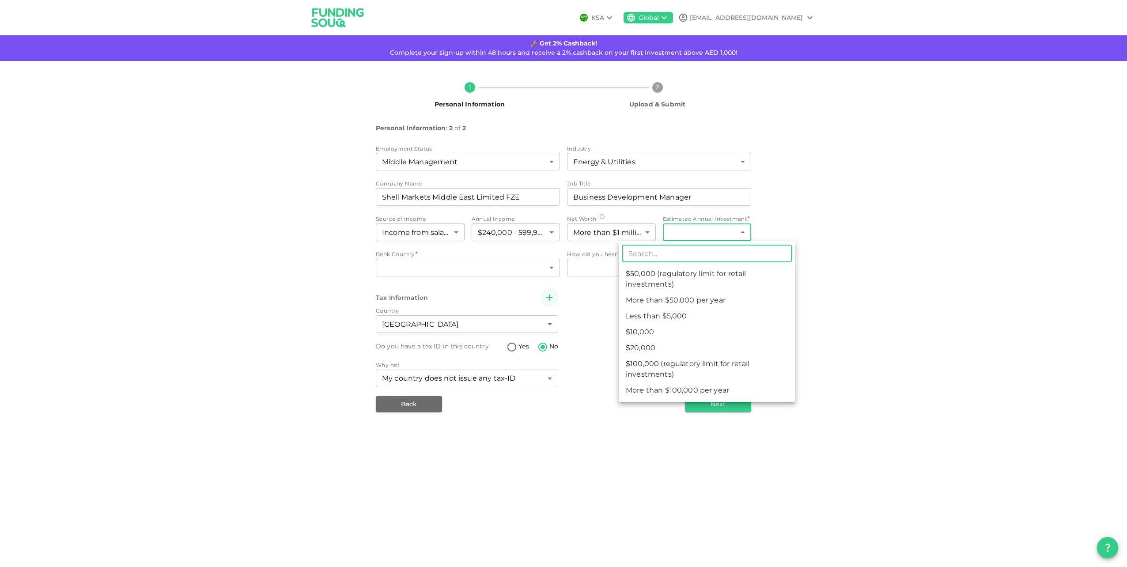
click at [712, 370] on li "$100,000 (regulatory limit for retail investments)" at bounding box center [707, 369] width 177 height 26
type input "6"
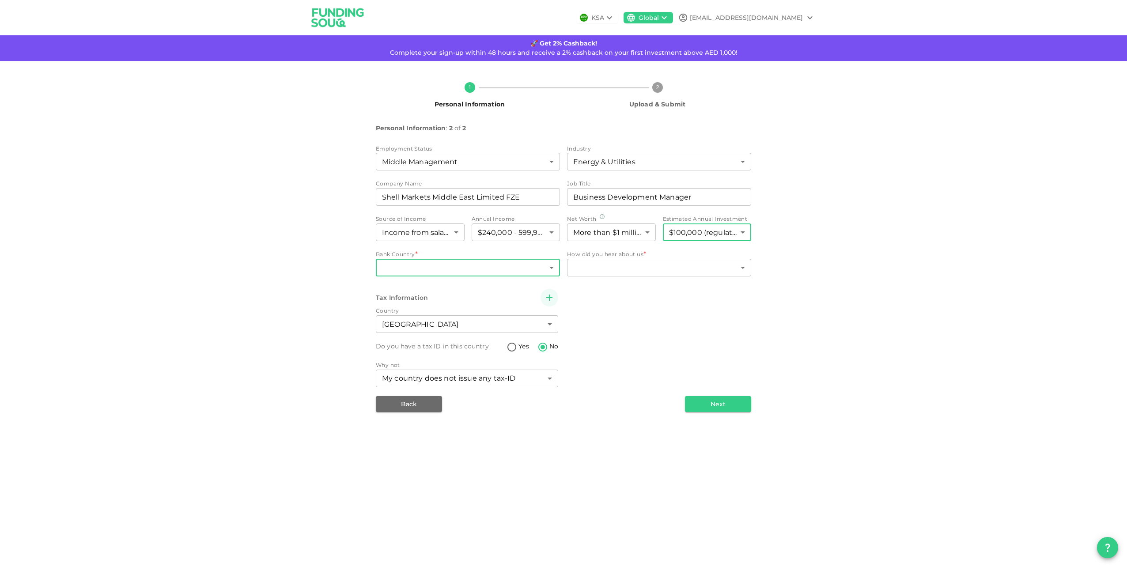
click at [547, 270] on body "KSA Global [EMAIL_ADDRESS][DOMAIN_NAME] 🚀 Get 2% Cashback! Complete your sign-u…" at bounding box center [563, 283] width 1127 height 567
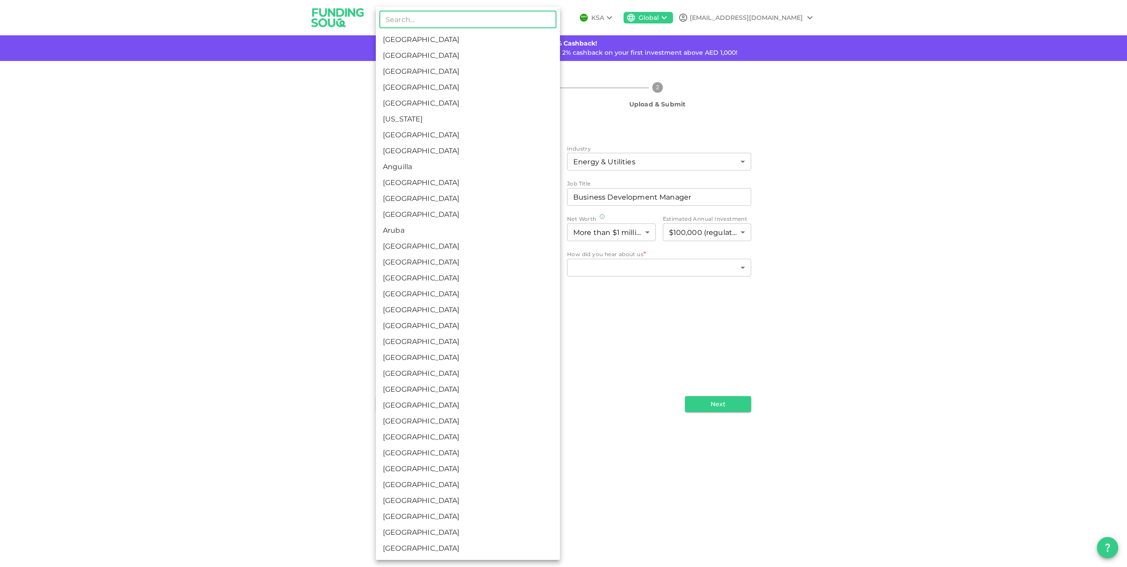
click at [929, 176] on div at bounding box center [563, 283] width 1127 height 567
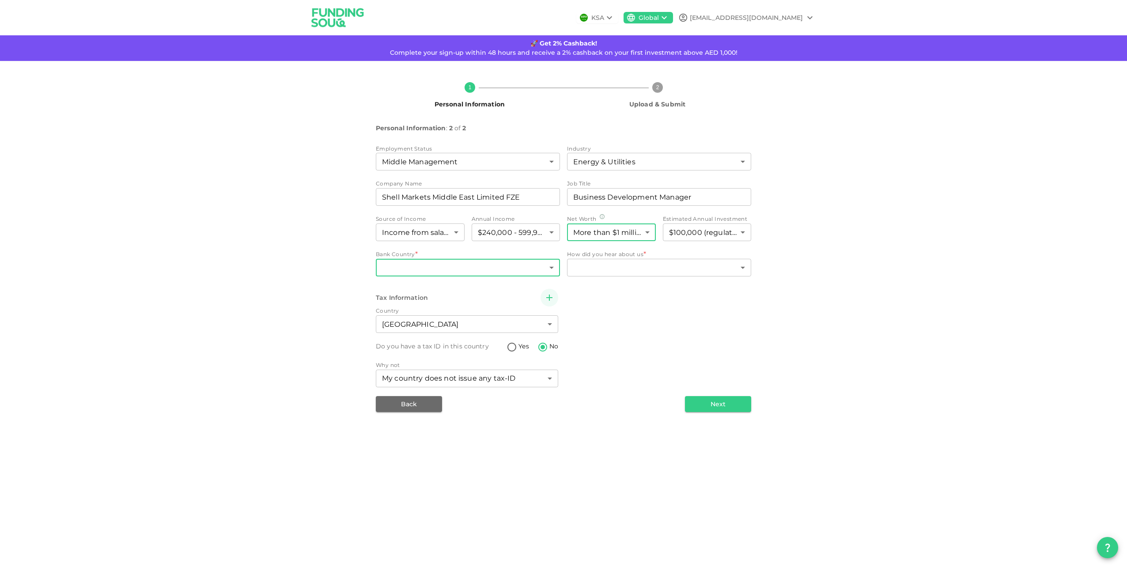
click at [647, 227] on body "KSA Global [EMAIL_ADDRESS][DOMAIN_NAME] 🚀 Get 2% Cashback! Complete your sign-u…" at bounding box center [563, 283] width 1127 height 567
click at [620, 277] on li "Less than $1 million" at bounding box center [616, 274] width 119 height 16
type input "1"
click at [551, 268] on body "KSA Global [EMAIL_ADDRESS][DOMAIN_NAME] 🚀 Get 2% Cashback! Complete your sign-u…" at bounding box center [563, 283] width 1127 height 567
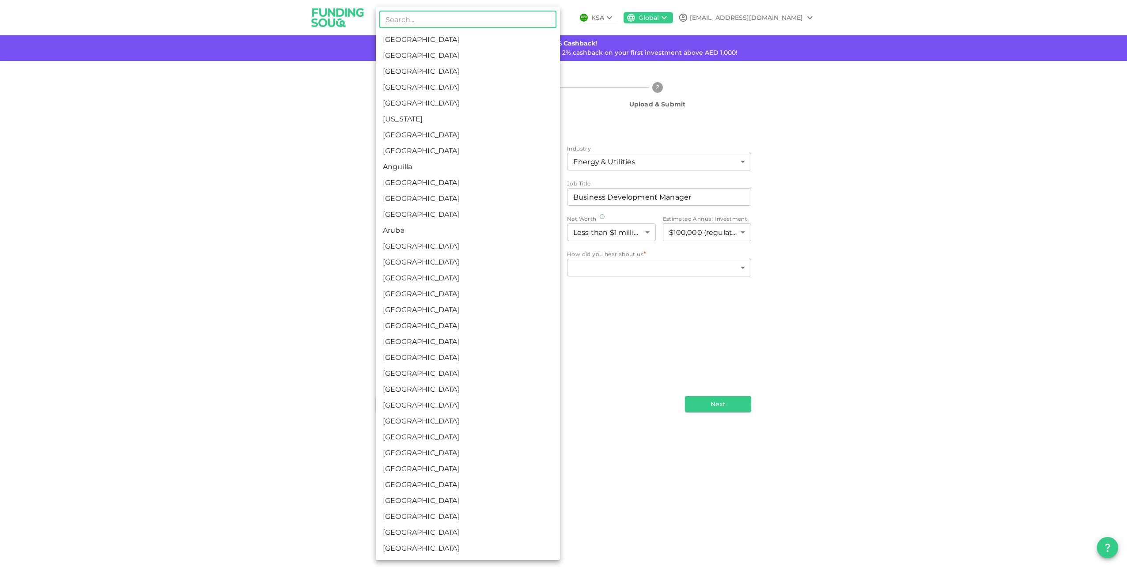
click at [487, 26] on input "text" at bounding box center [467, 20] width 177 height 18
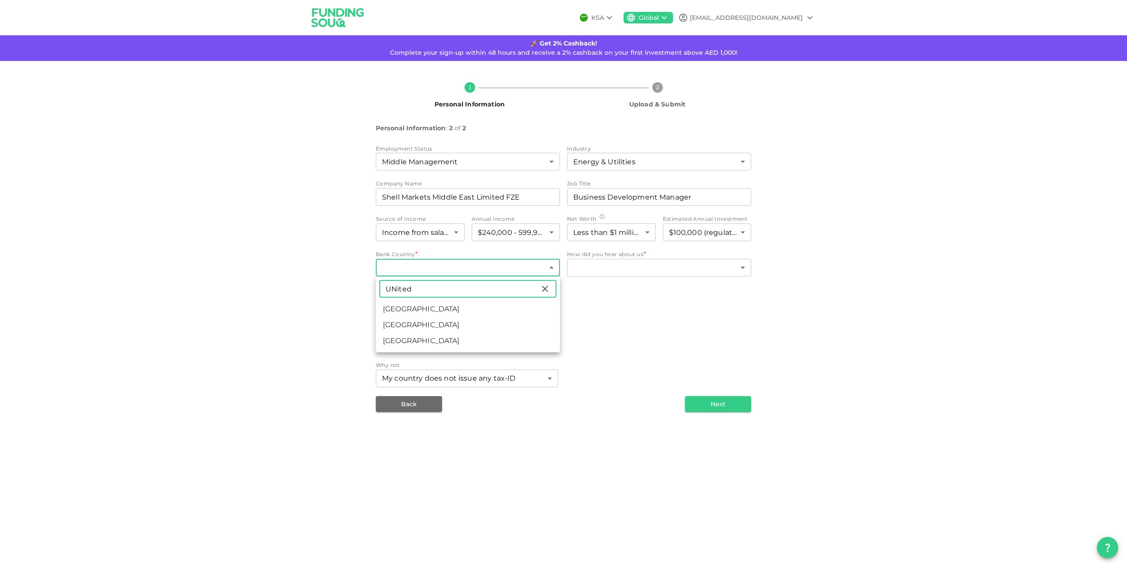
type input "UNited"
click at [419, 306] on li "[GEOGRAPHIC_DATA]" at bounding box center [468, 309] width 184 height 16
type input "2"
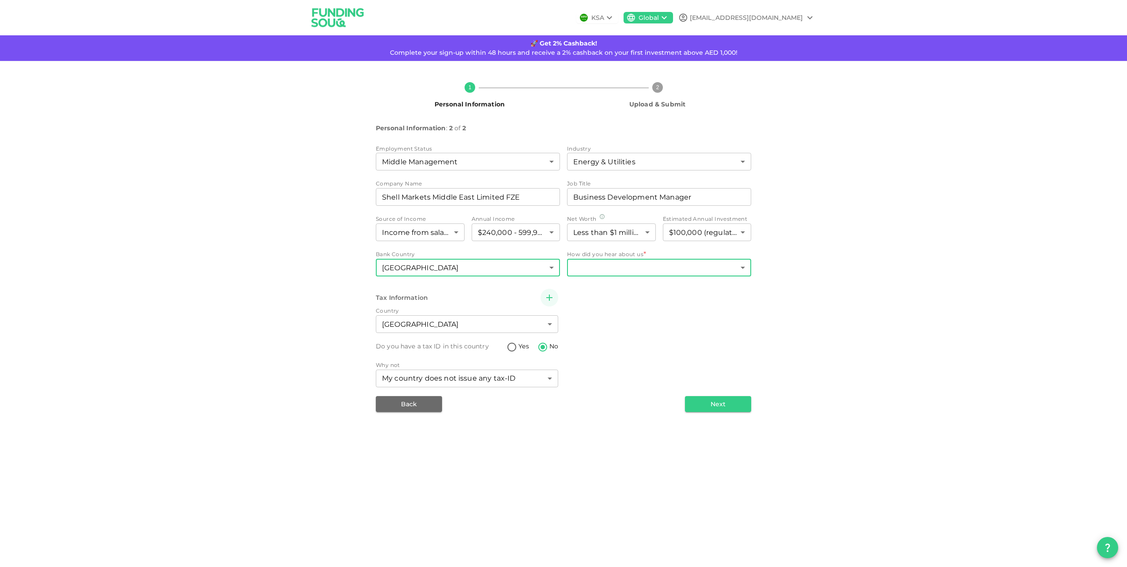
click at [639, 263] on body "KSA Global [EMAIL_ADDRESS][DOMAIN_NAME] 🚀 Get 2% Cashback! Complete your sign-u…" at bounding box center [563, 283] width 1127 height 567
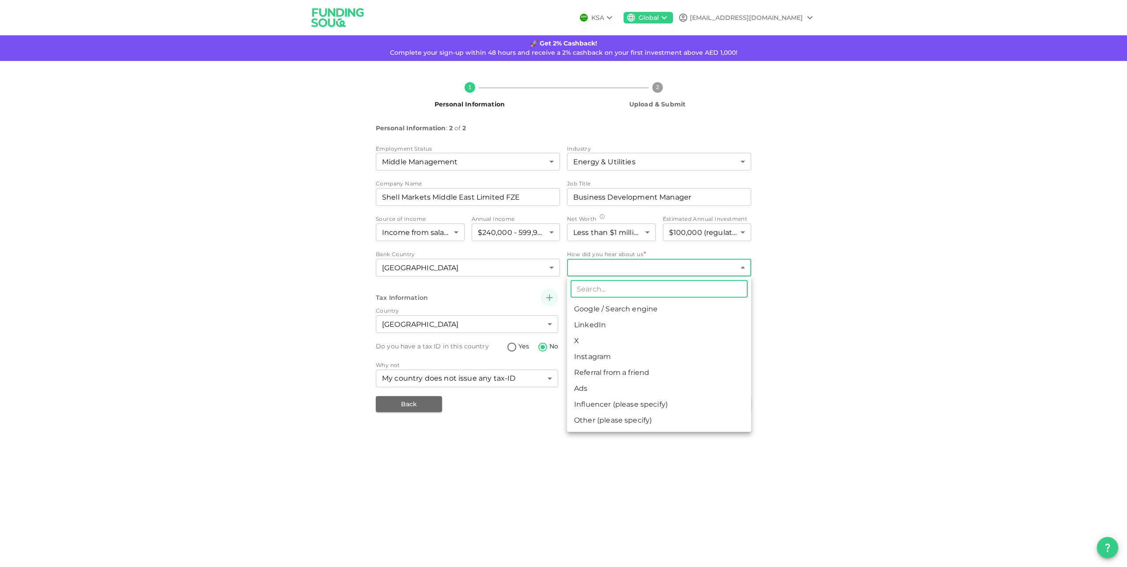
click at [620, 306] on li "Google / Search engine" at bounding box center [659, 309] width 184 height 16
type input "1"
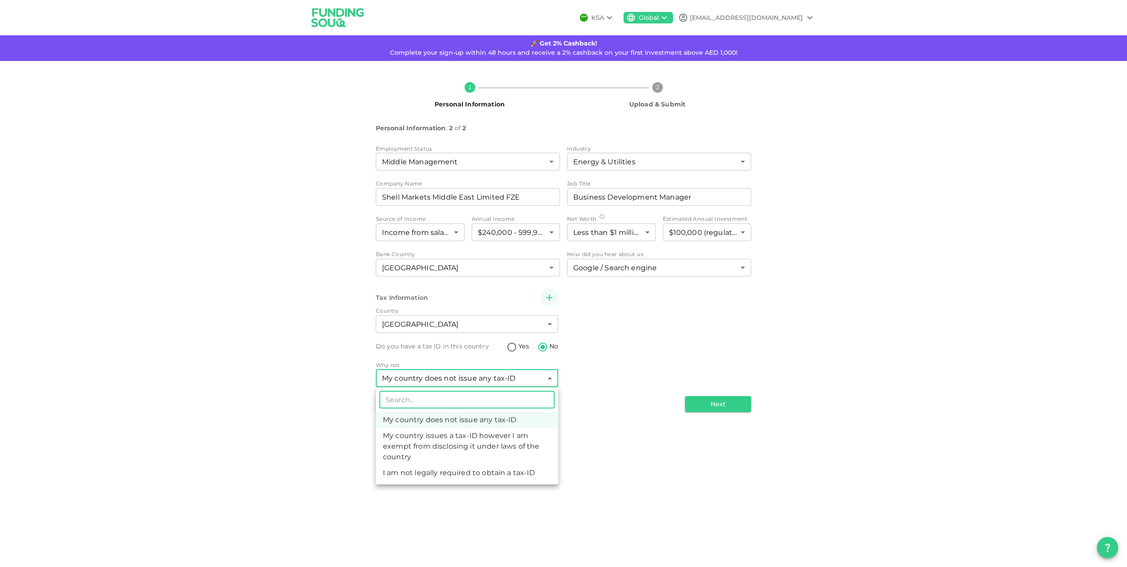
click at [527, 381] on body "KSA Global [EMAIL_ADDRESS][DOMAIN_NAME] 🚀 Get 2% Cashback! Complete your sign-u…" at bounding box center [563, 283] width 1127 height 567
click at [600, 381] on div at bounding box center [563, 283] width 1127 height 567
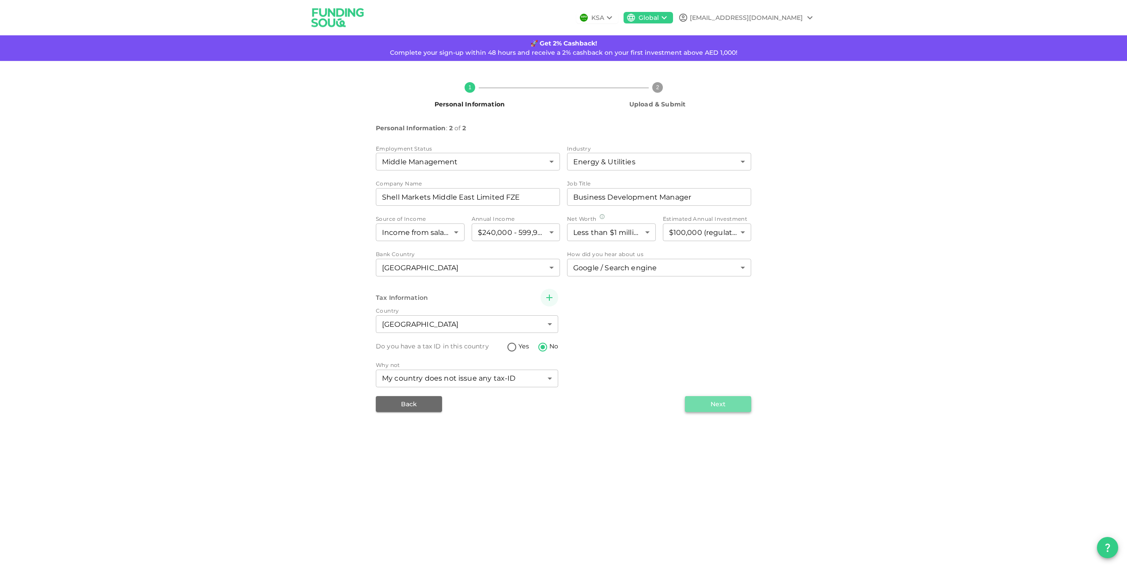
click at [716, 401] on button "Next" at bounding box center [718, 404] width 66 height 16
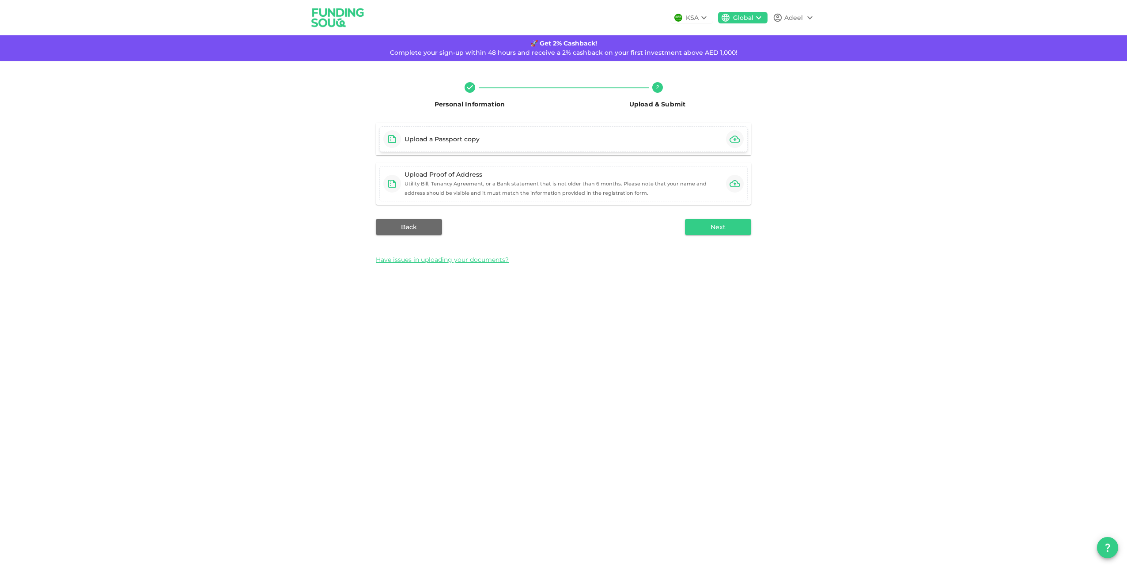
click at [661, 137] on div "Upload a Passport copy" at bounding box center [563, 139] width 368 height 26
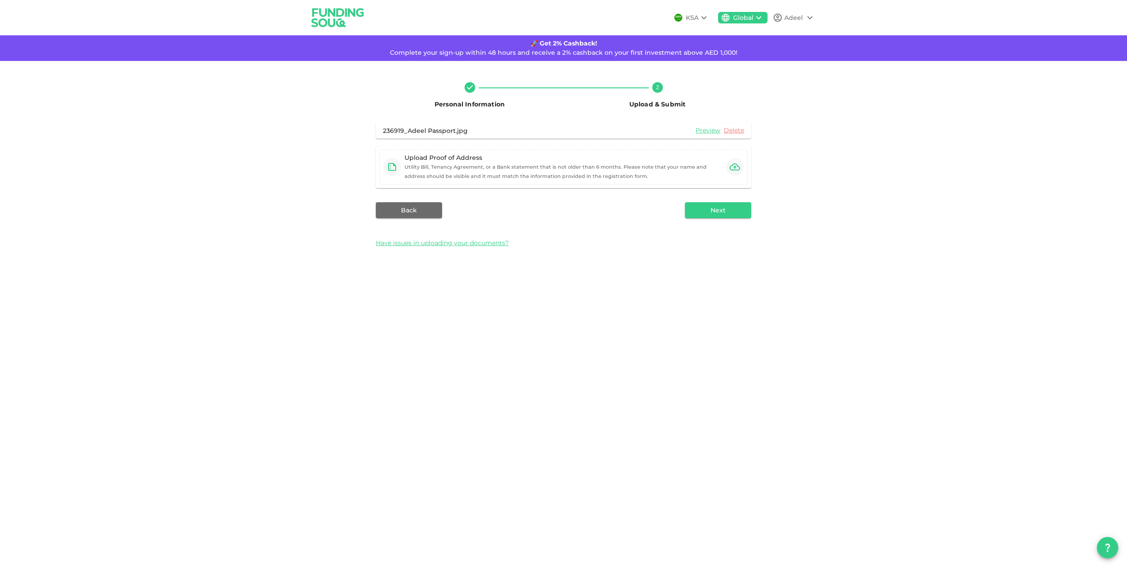
click at [362, 493] on div "KSA Global Adeel 🚀 Get 2% Cashback! Complete your sign-up within 48 hours and r…" at bounding box center [563, 283] width 1127 height 567
click at [612, 172] on div "Upload Proof of Address Utility Bill, Tenancy Agreement, or a Bank statement th…" at bounding box center [563, 166] width 318 height 27
click at [707, 204] on button "Next" at bounding box center [718, 202] width 66 height 16
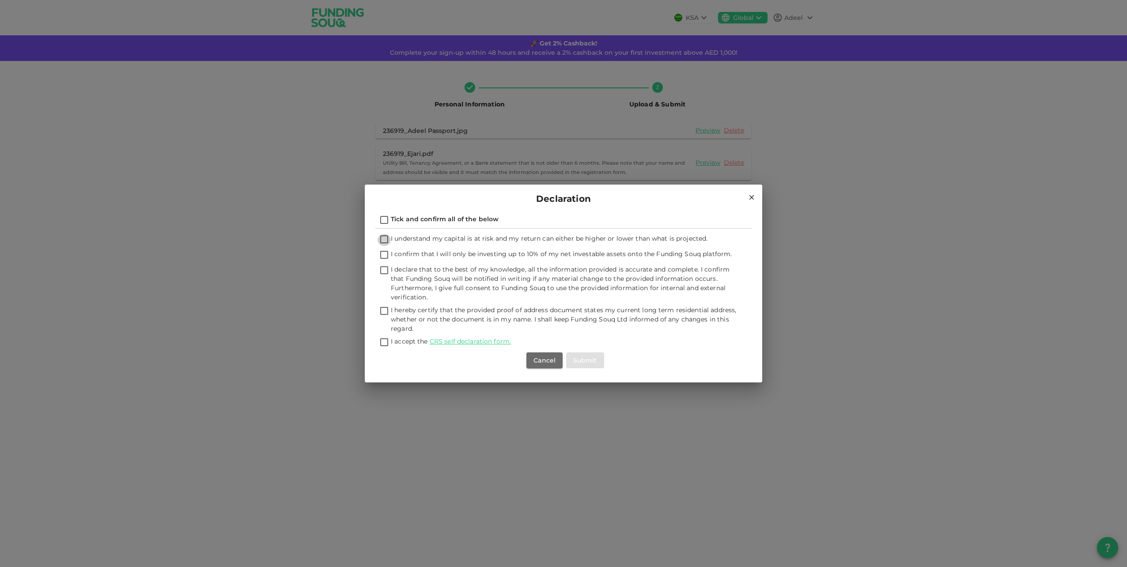
click at [382, 241] on input "I understand my capital is at risk and my return can either be higher or lower …" at bounding box center [384, 240] width 13 height 12
checkbox input "true"
click at [383, 257] on input "I confirm that I will only be investing up to 10% of my net investable assets o…" at bounding box center [384, 255] width 13 height 12
checkbox input "true"
click at [384, 273] on input "I declare that to the best of my knowledge, all the information provided is acc…" at bounding box center [384, 271] width 13 height 12
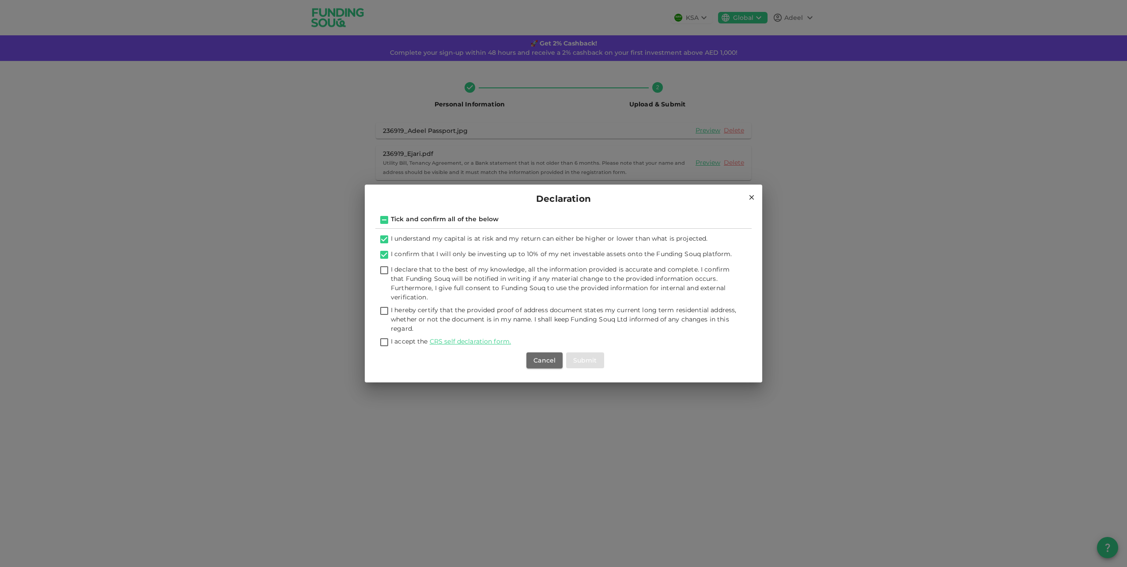
checkbox input "true"
click at [385, 316] on input "I hereby certify that the provided proof of address document states my current …" at bounding box center [384, 312] width 13 height 12
checkbox input "true"
click at [386, 345] on input "I accept the CRS self declaration form." at bounding box center [384, 343] width 13 height 12
checkbox input "true"
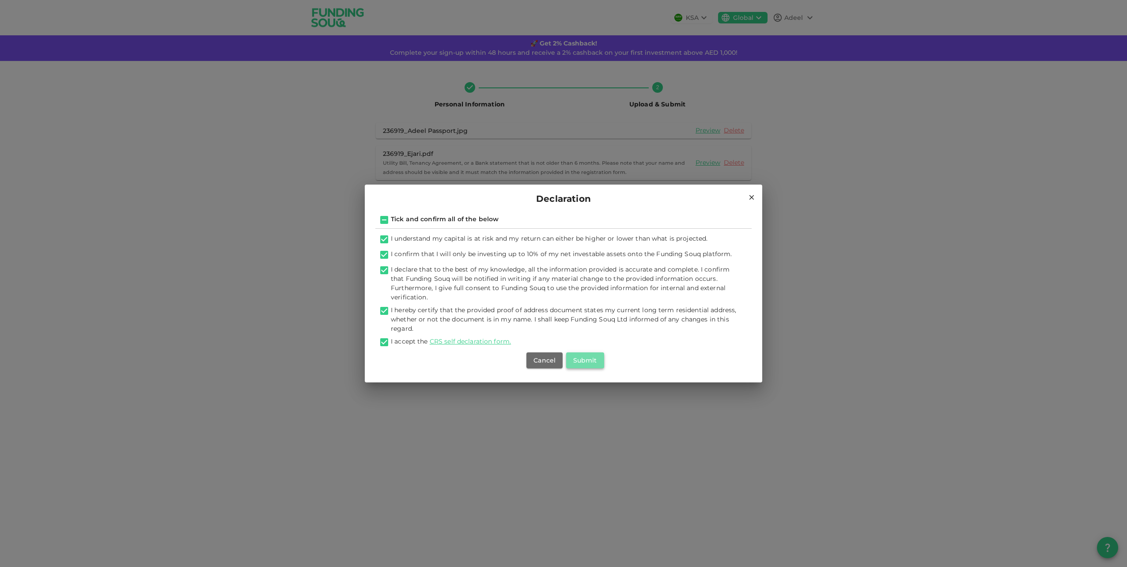
click at [592, 363] on button "Submit" at bounding box center [585, 360] width 38 height 16
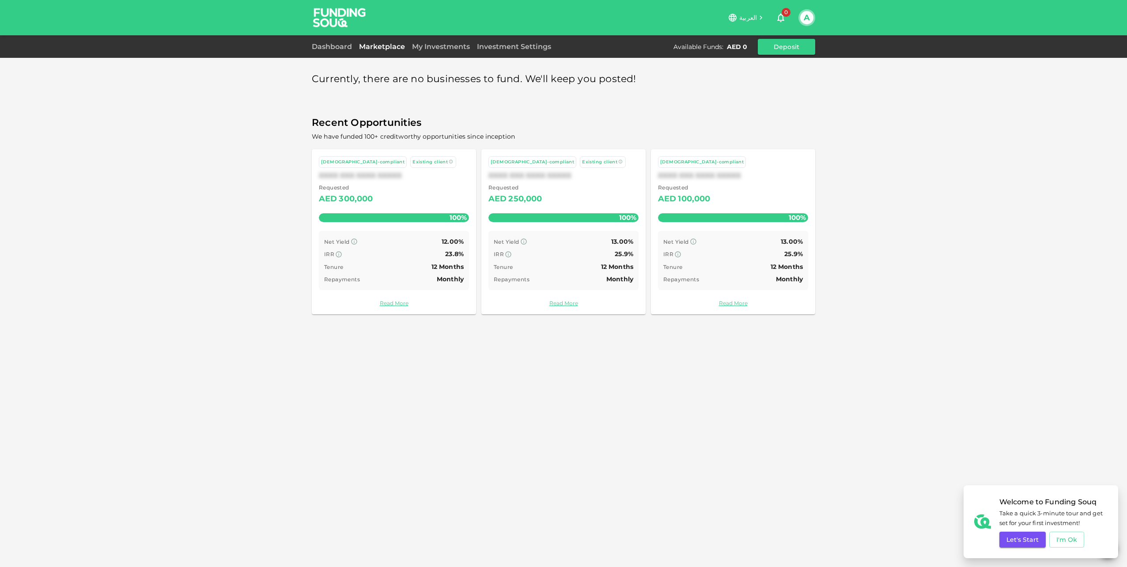
click at [730, 304] on link "Read More" at bounding box center [733, 303] width 150 height 8
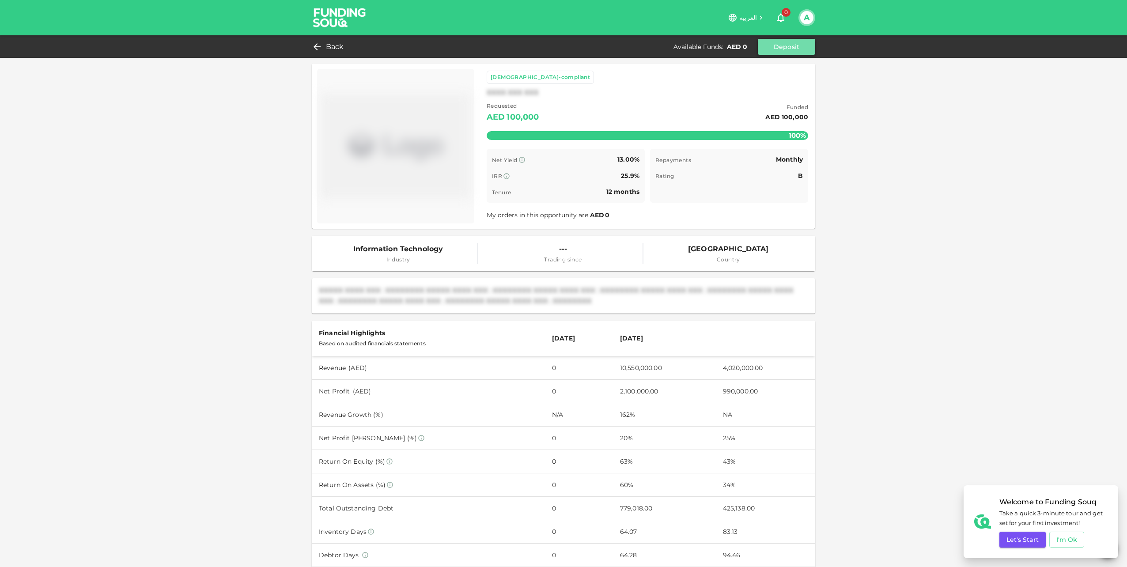
click at [789, 40] on button "Deposit" at bounding box center [786, 47] width 57 height 16
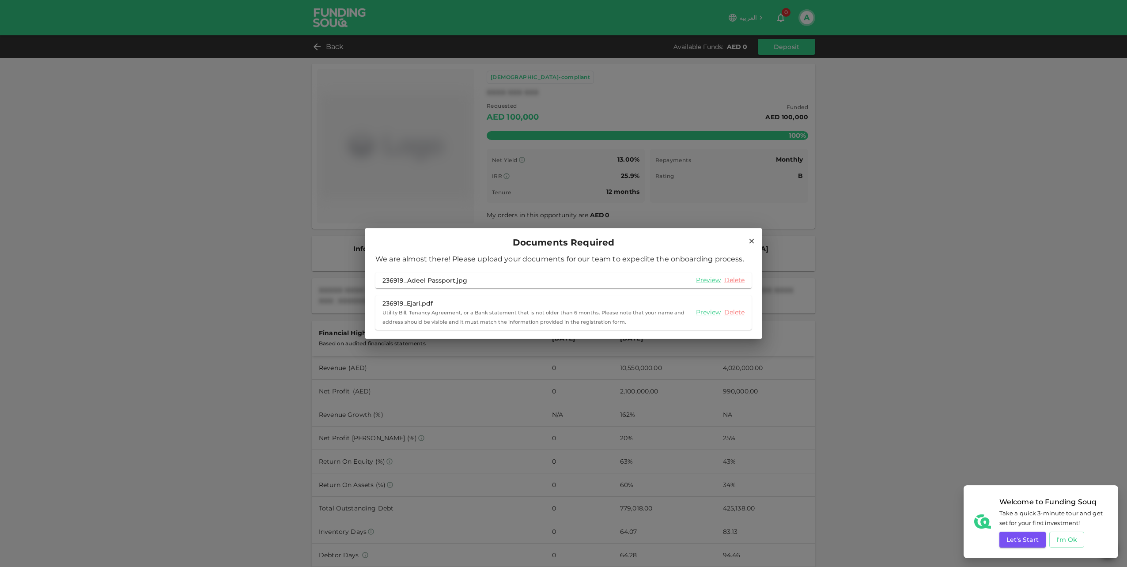
click at [750, 241] on icon at bounding box center [752, 241] width 8 height 8
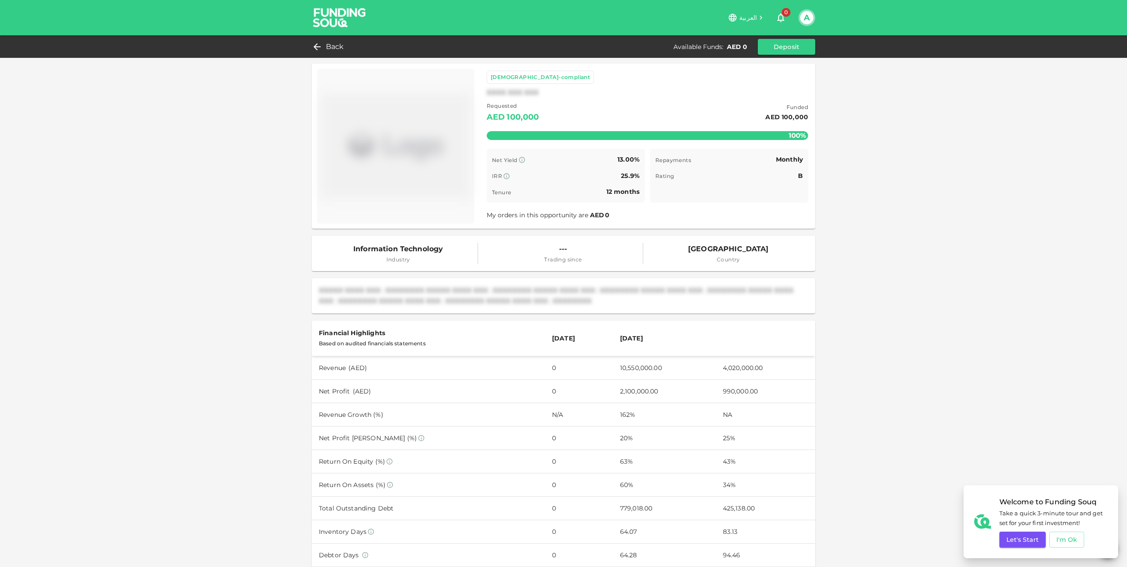
click at [750, 241] on div "Information Technology Industry --- Trading since [GEOGRAPHIC_DATA] Country" at bounding box center [563, 253] width 503 height 35
drag, startPoint x: 750, startPoint y: 241, endPoint x: 763, endPoint y: 97, distance: 144.5
click at [763, 97] on div "XXXX XXX XXX" at bounding box center [647, 92] width 321 height 11
click at [325, 48] on div "Back" at bounding box center [330, 47] width 36 height 12
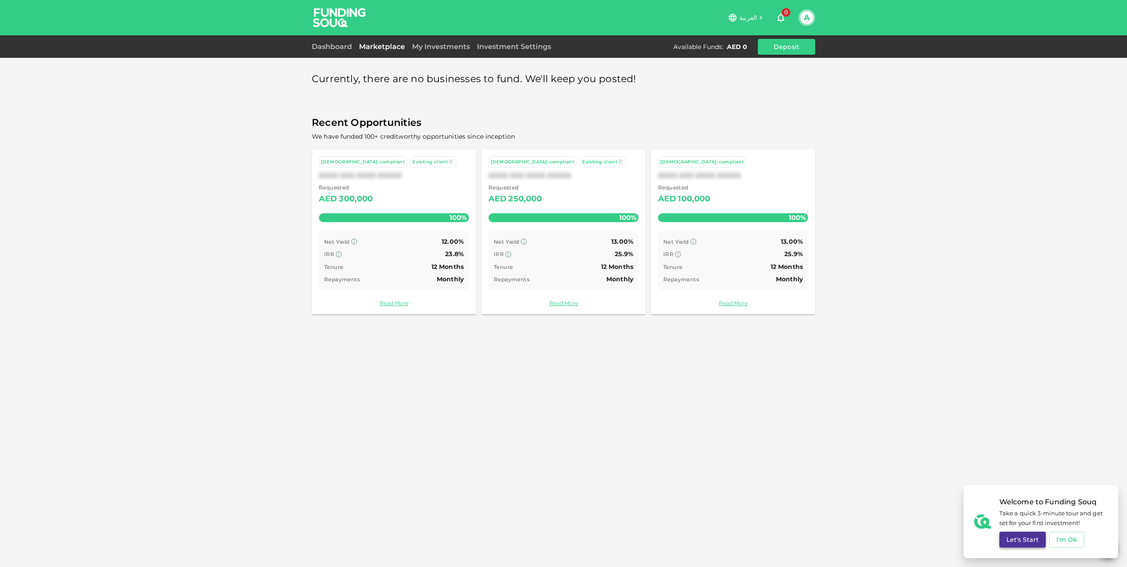
click at [1039, 539] on button "Let's Start" at bounding box center [1022, 540] width 46 height 16
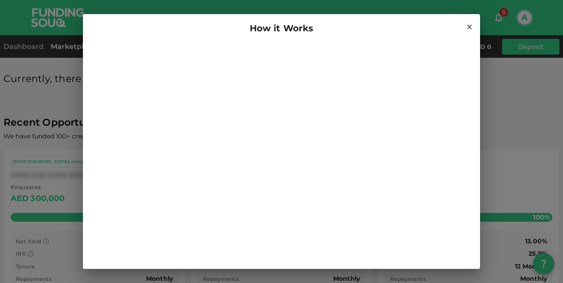
click at [468, 29] on icon at bounding box center [470, 27] width 5 height 5
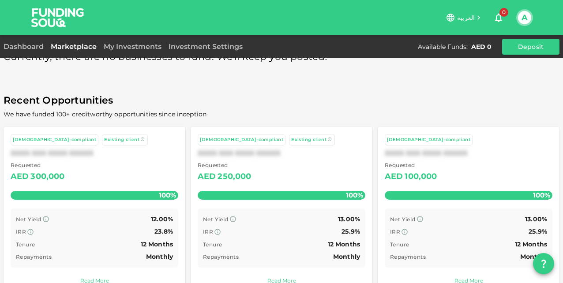
scroll to position [43, 0]
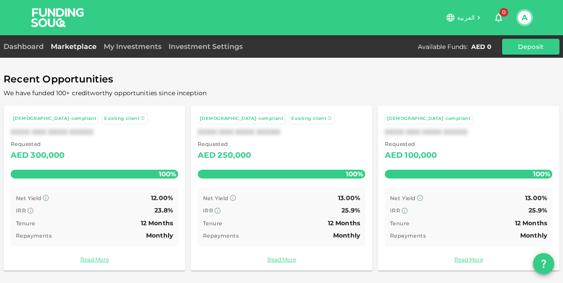
click at [228, 117] on div "[DEMOGRAPHIC_DATA]-compliant" at bounding box center [241, 119] width 83 height 8
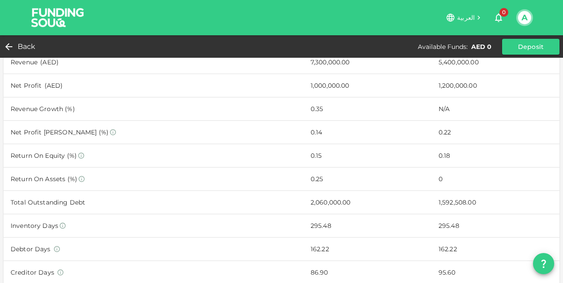
scroll to position [309, 0]
